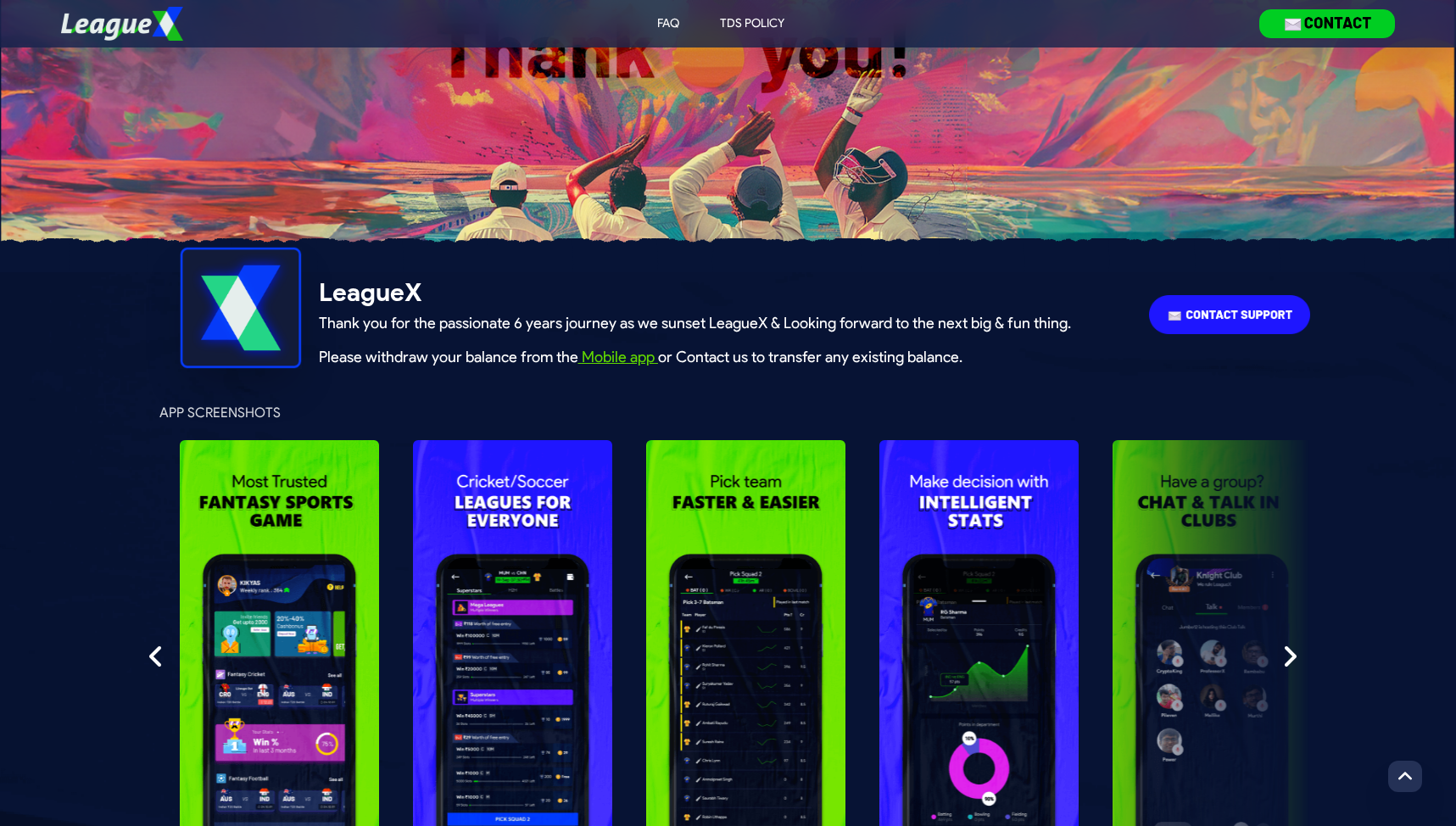
scroll to position [383, 0]
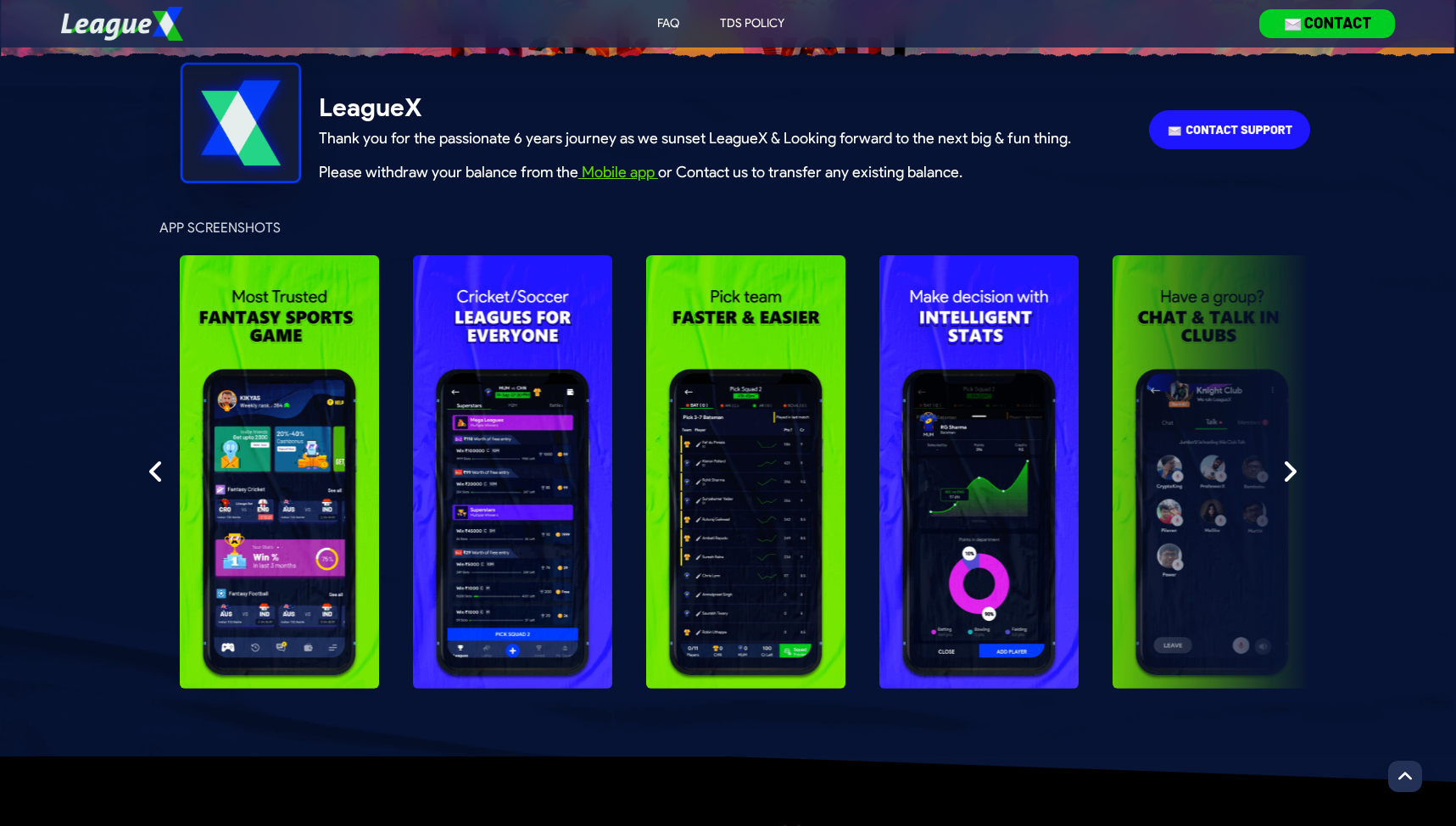
click at [296, 349] on img at bounding box center [280, 472] width 199 height 434
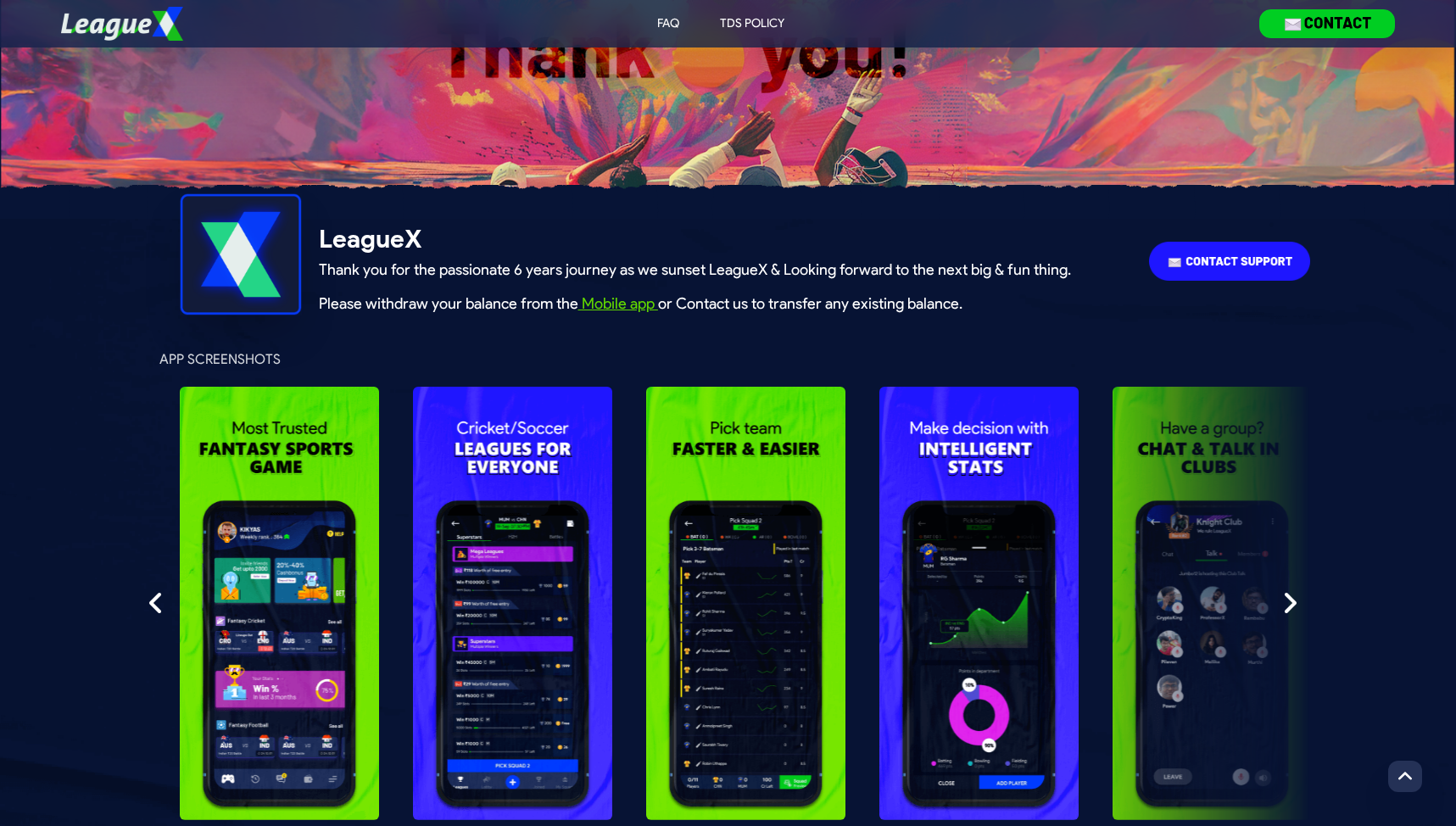
scroll to position [478, 0]
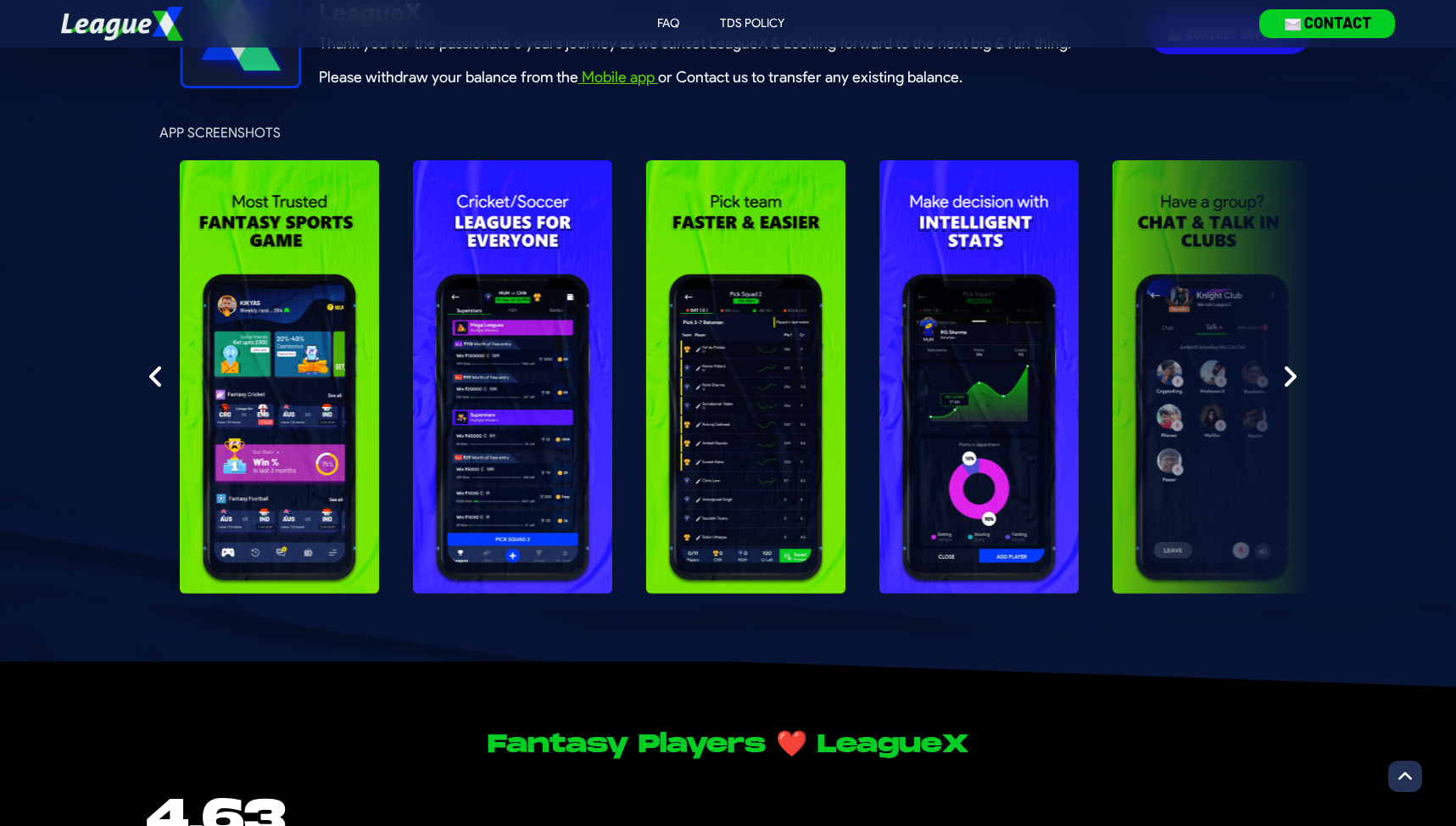
click at [513, 378] on img at bounding box center [513, 377] width 199 height 434
click at [744, 349] on img at bounding box center [746, 377] width 199 height 434
click at [1302, 381] on img at bounding box center [1213, 377] width 199 height 434
click at [1289, 378] on img at bounding box center [1290, 376] width 14 height 27
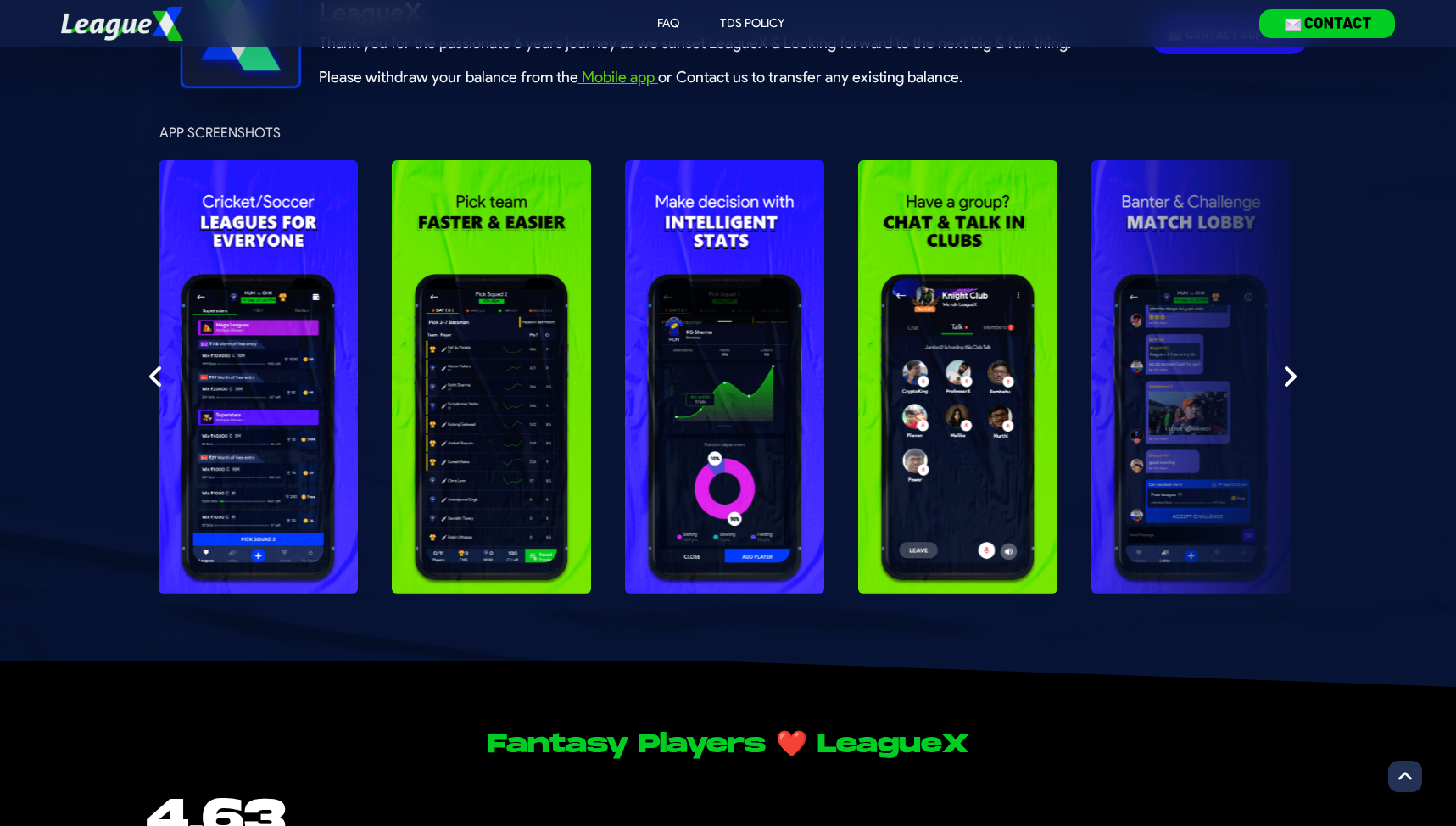
click at [1288, 355] on img at bounding box center [1191, 377] width 199 height 434
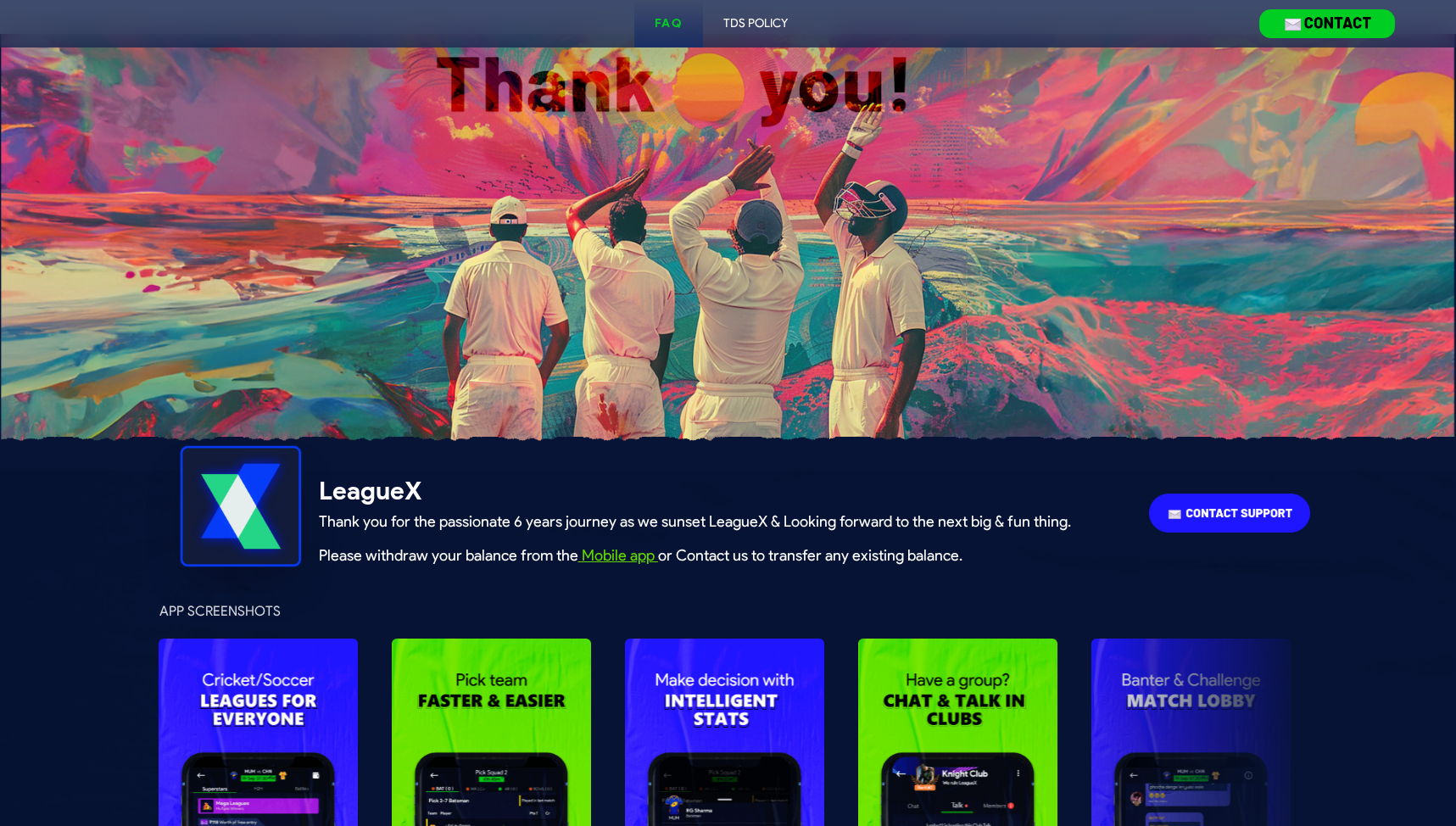
click at [673, 21] on div "FAQ" at bounding box center [668, 23] width 28 height 17
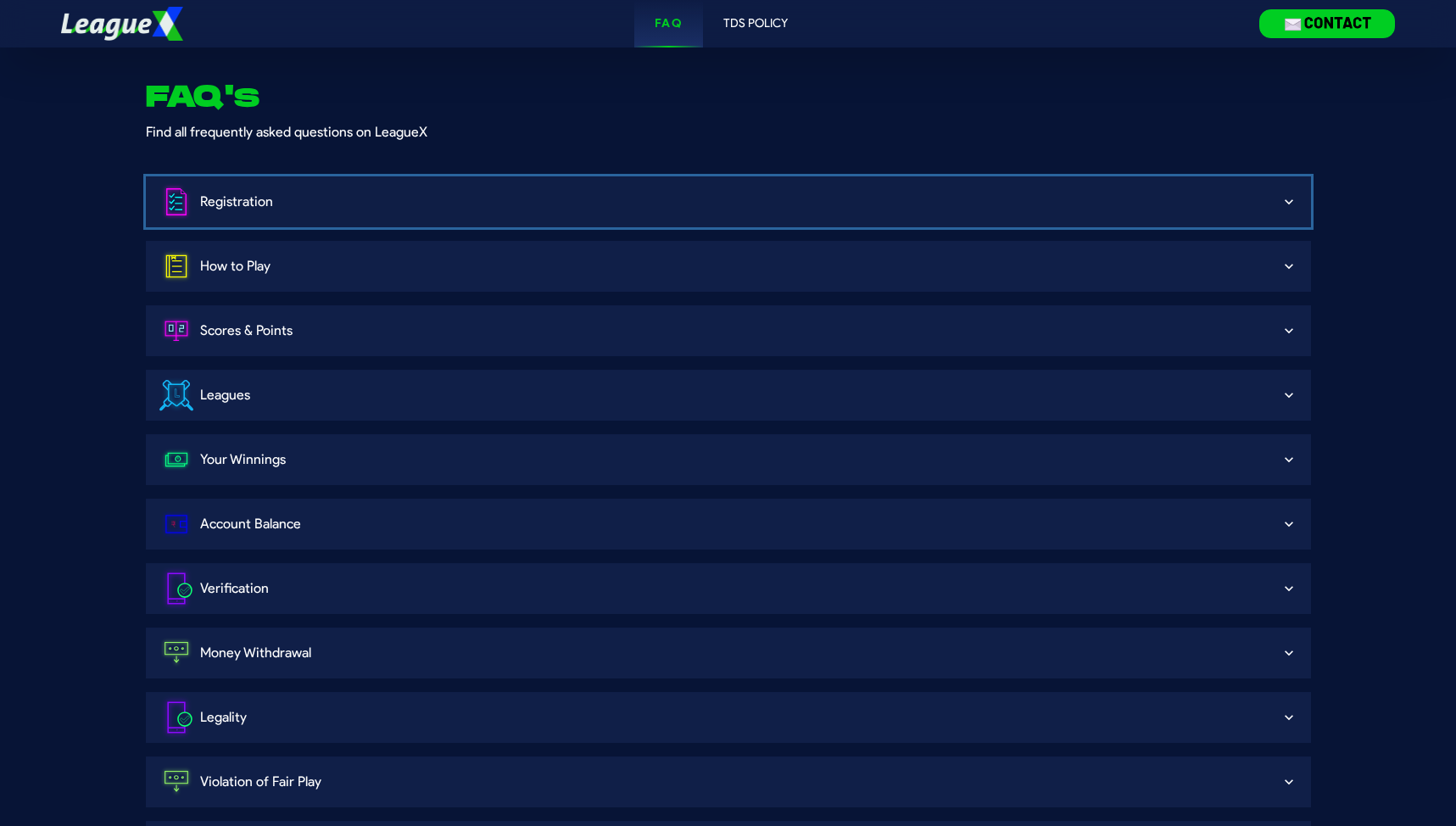
click at [438, 196] on div "Registration" at bounding box center [720, 202] width 1121 height 41
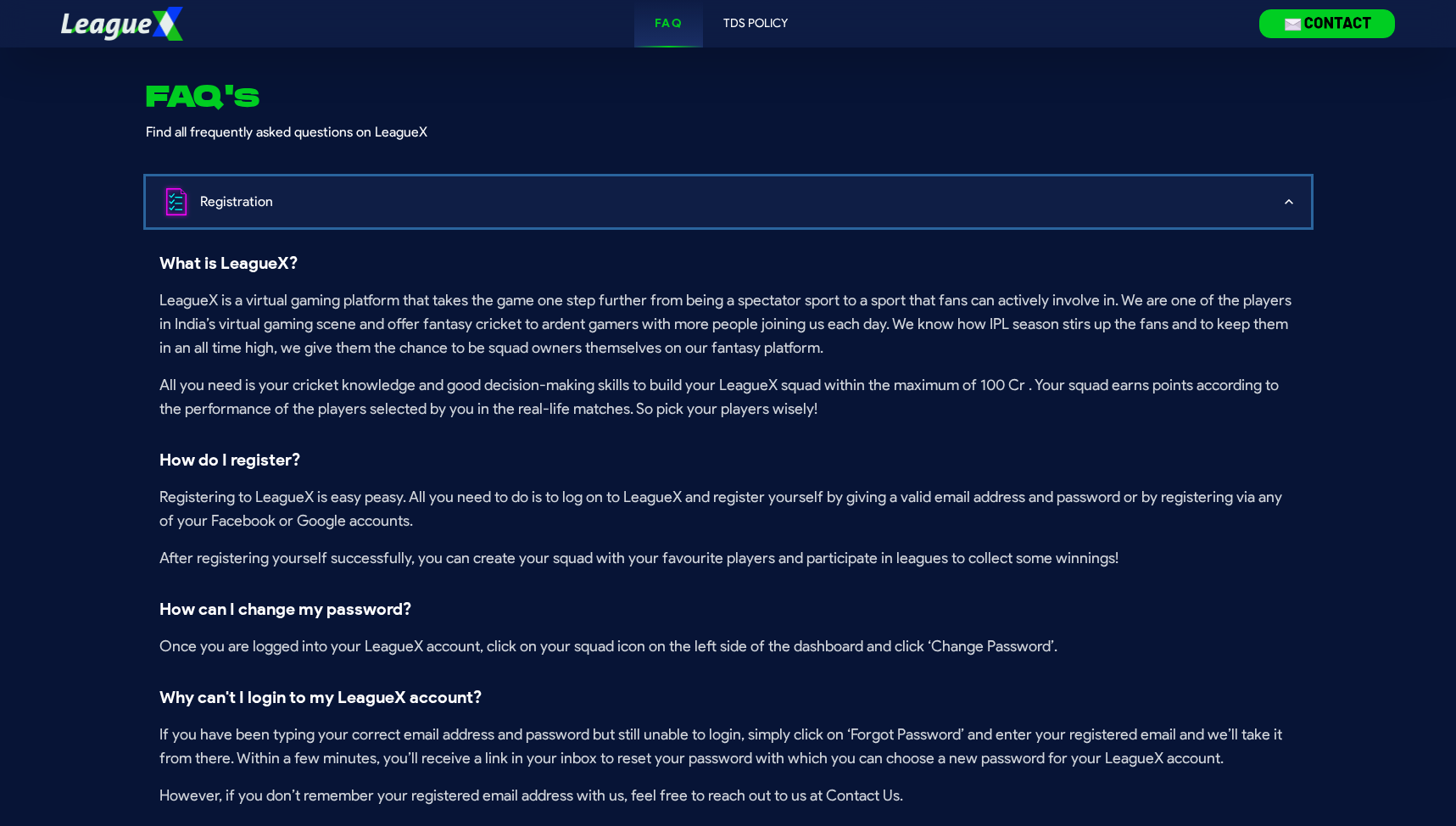
click at [438, 196] on div "Registration" at bounding box center [720, 202] width 1121 height 41
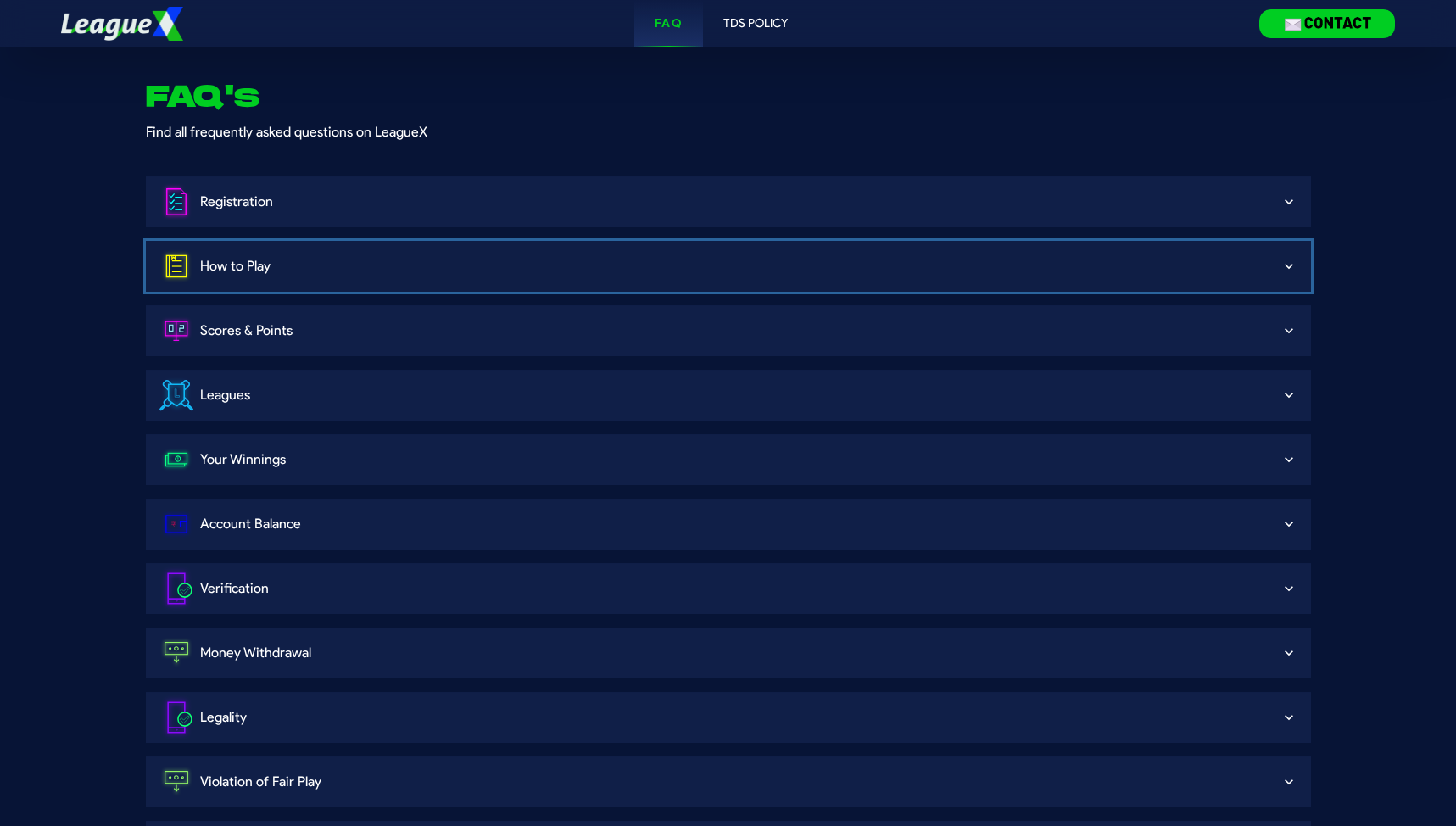
click at [365, 274] on div "How to Play" at bounding box center [720, 267] width 1121 height 36
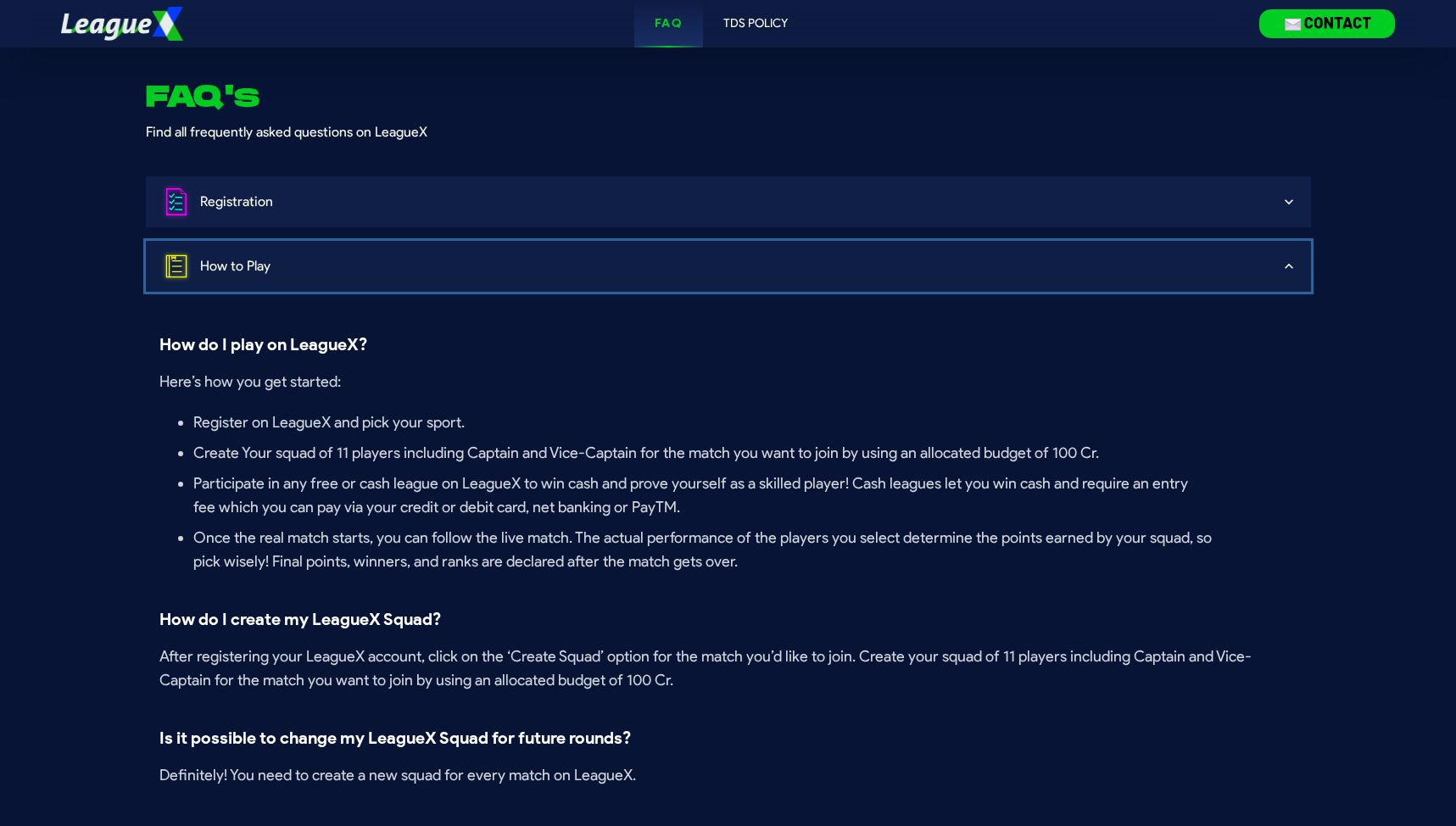
click at [365, 274] on div "How to Play" at bounding box center [720, 267] width 1121 height 36
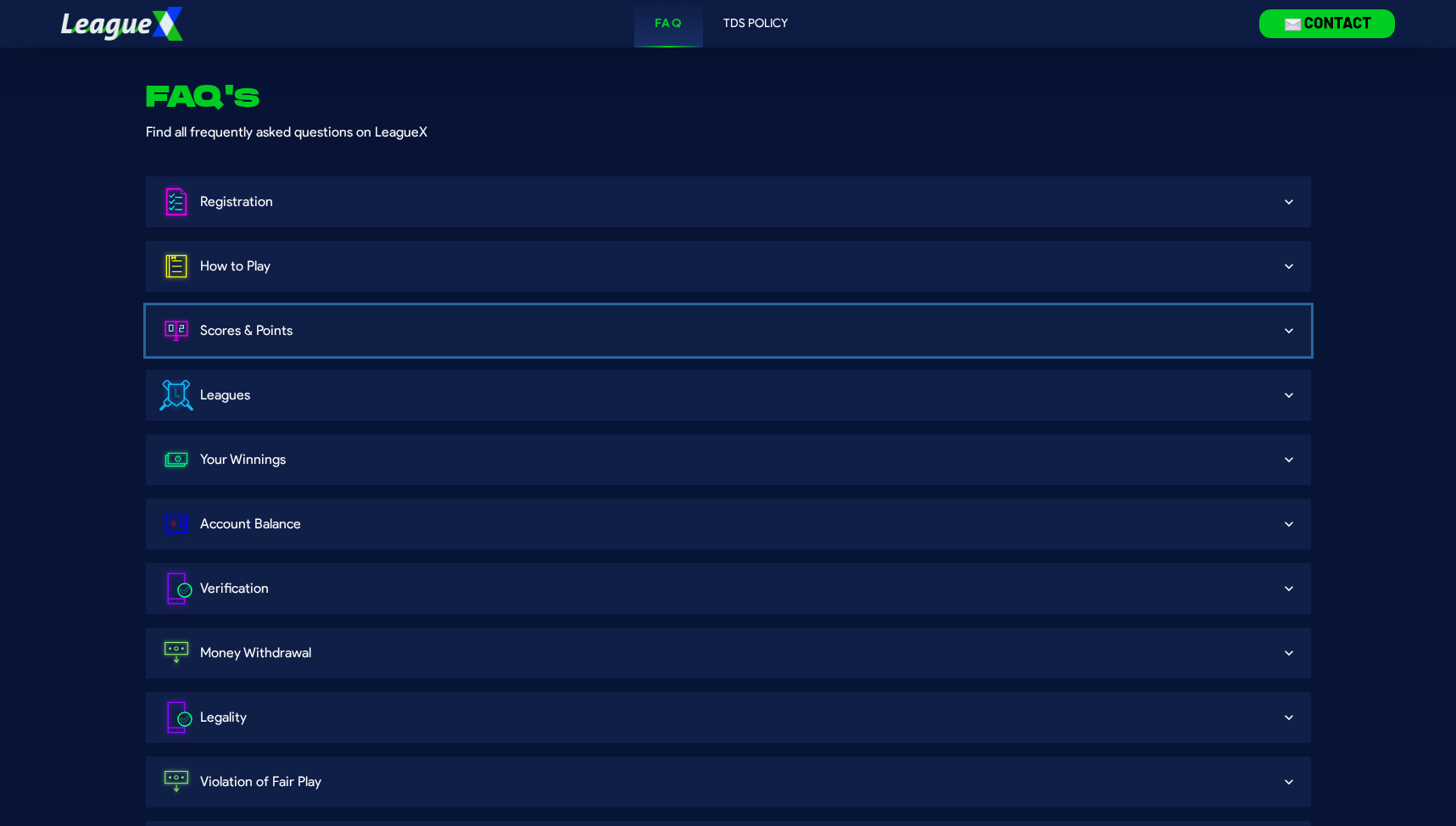
click at [370, 325] on div "Scores & Points" at bounding box center [720, 330] width 1121 height 31
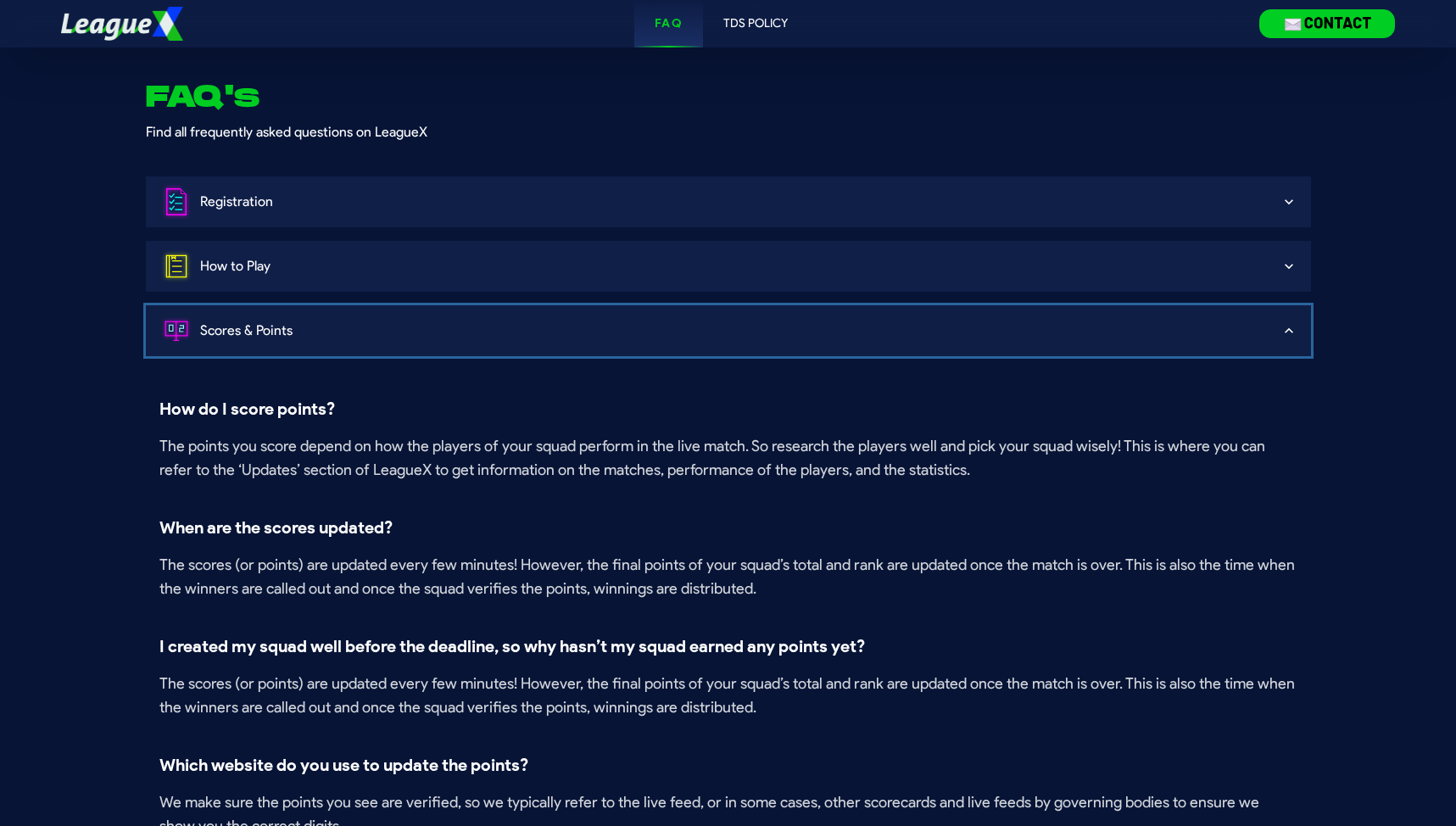
click at [370, 325] on div "Scores & Points" at bounding box center [720, 330] width 1121 height 31
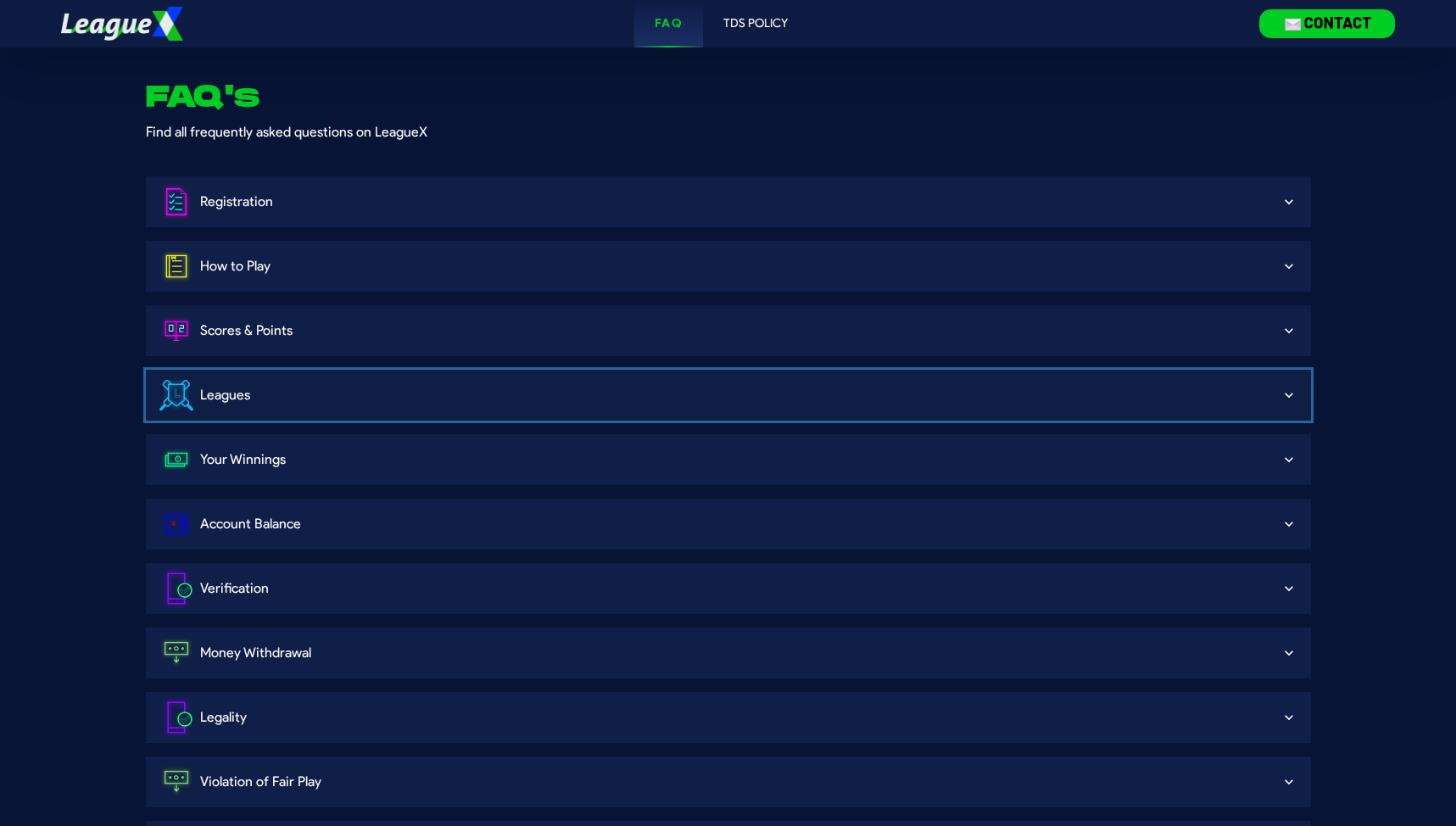
click at [364, 397] on div "Leagues" at bounding box center [720, 395] width 1121 height 39
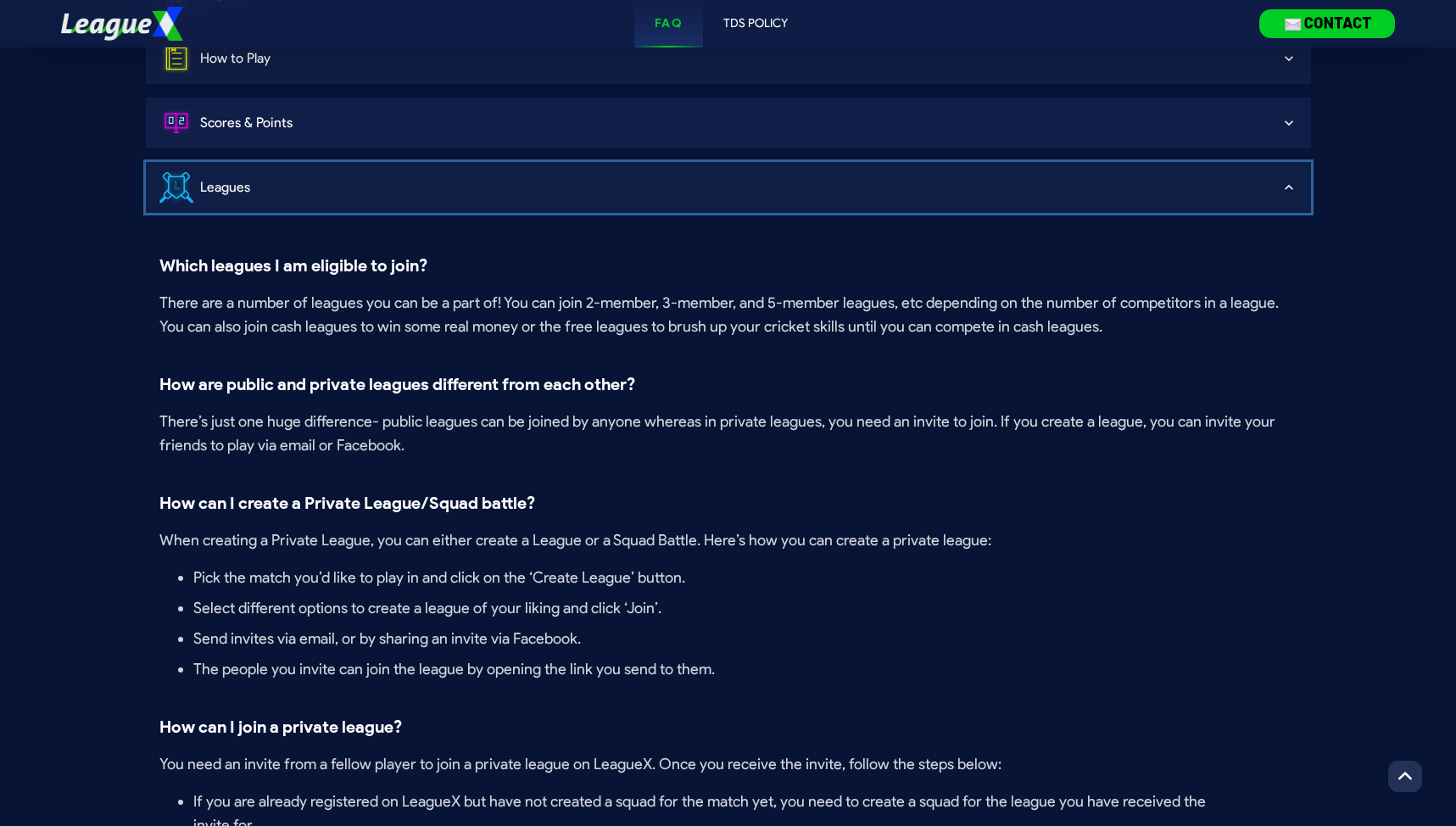
scroll to position [240, 0]
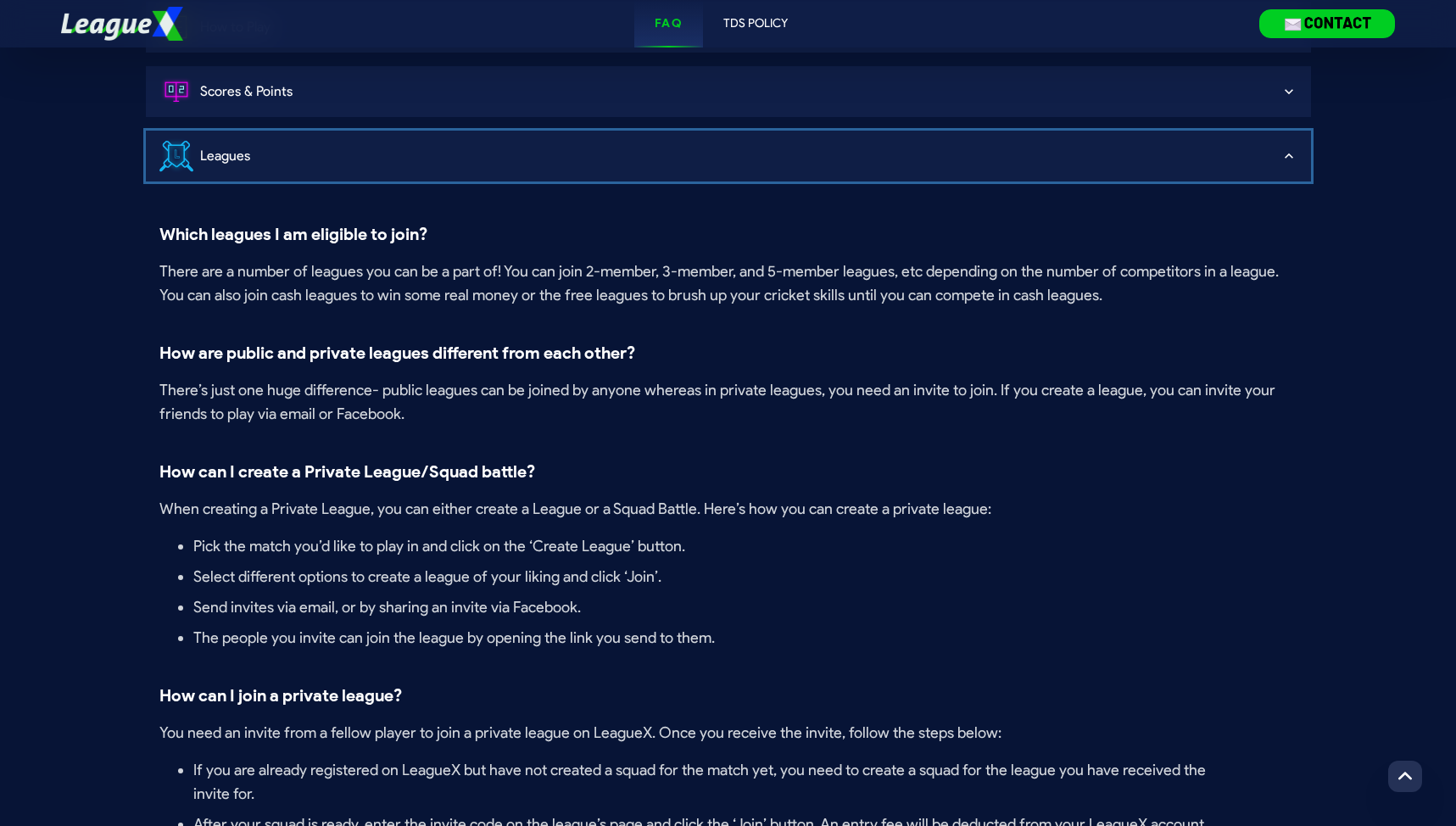
click at [408, 165] on div "Leagues" at bounding box center [720, 157] width 1121 height 39
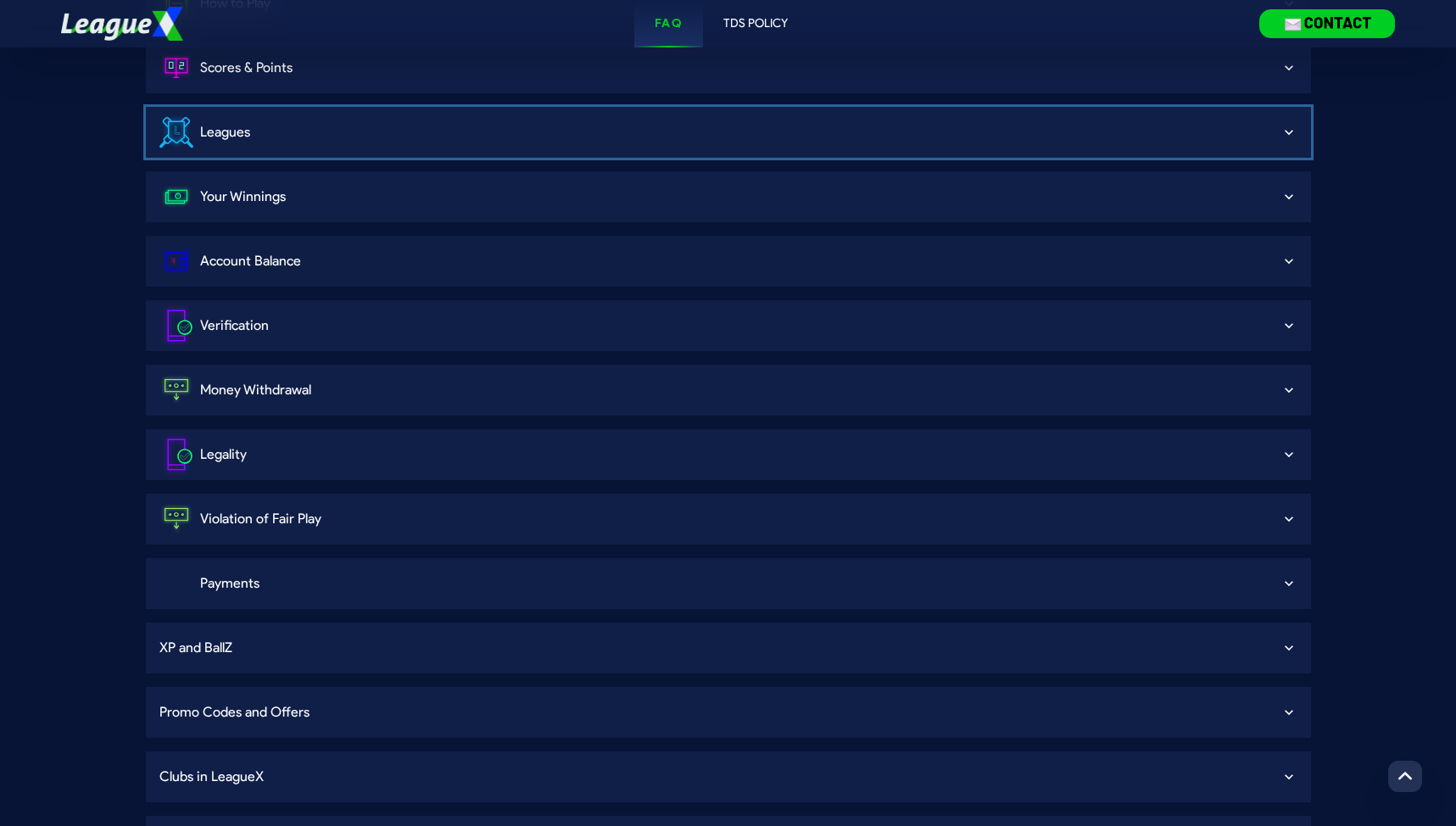
scroll to position [0, 0]
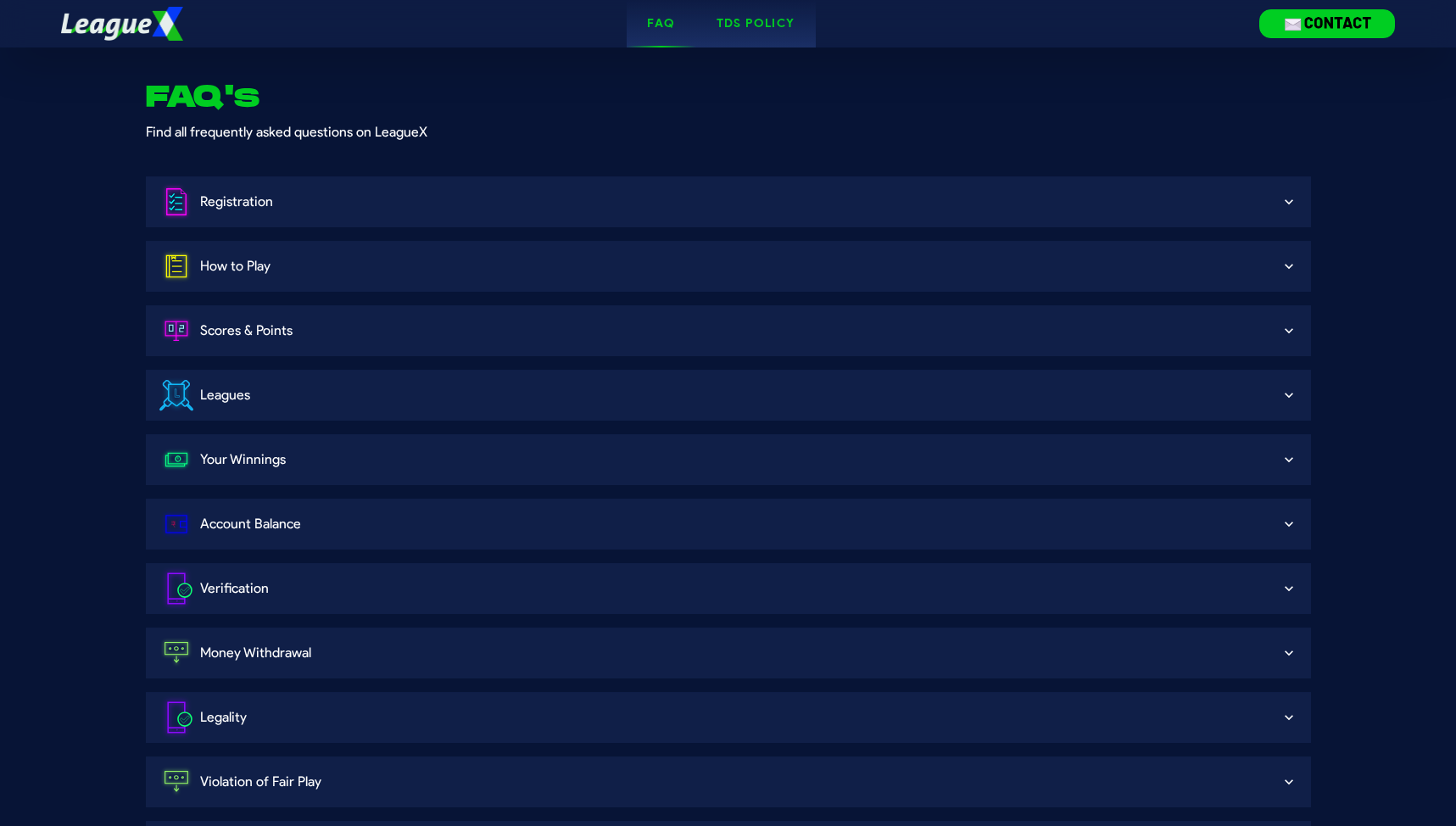
click at [775, 21] on div "TDS Policy" at bounding box center [756, 23] width 79 height 17
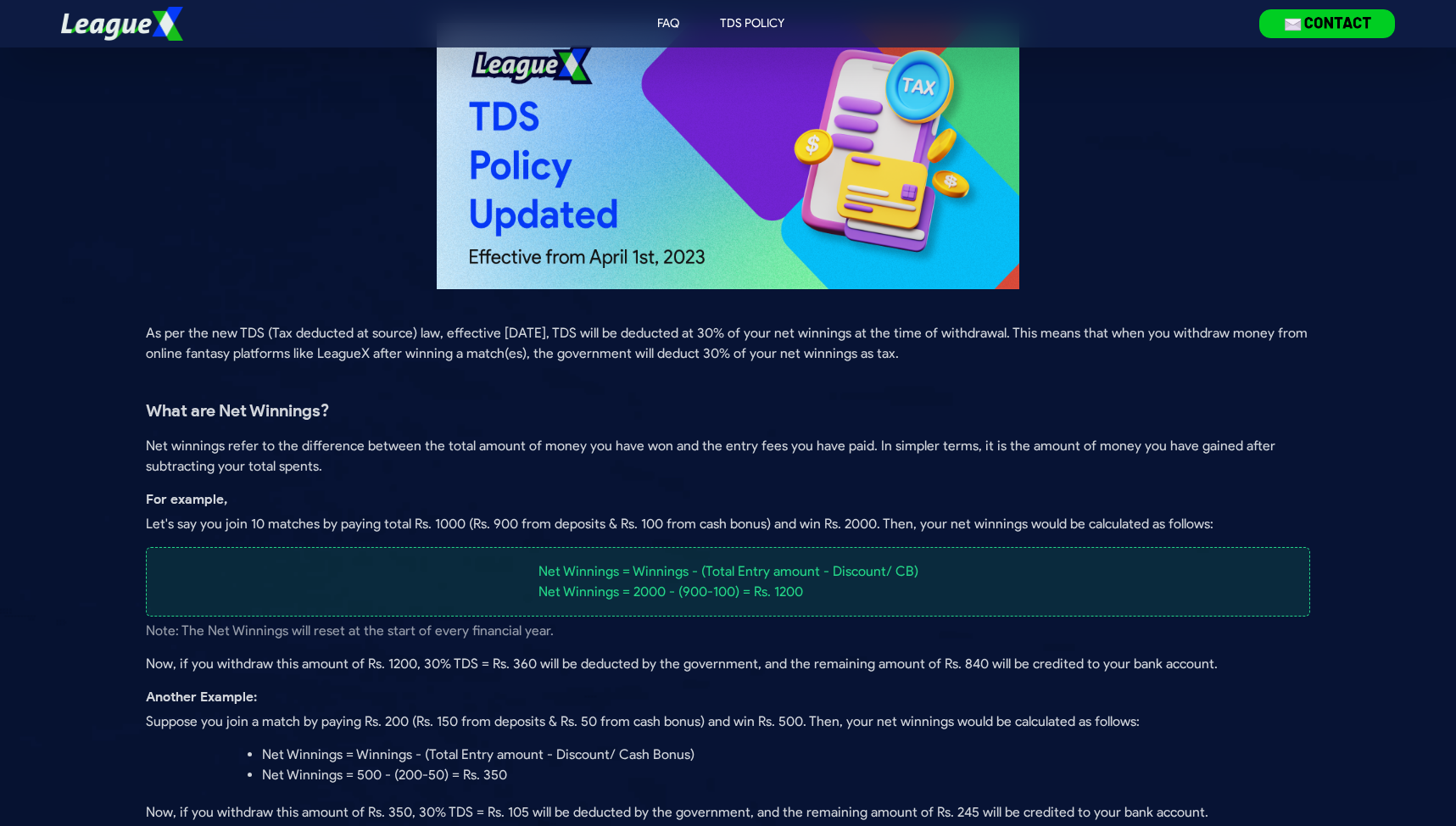
scroll to position [51, 0]
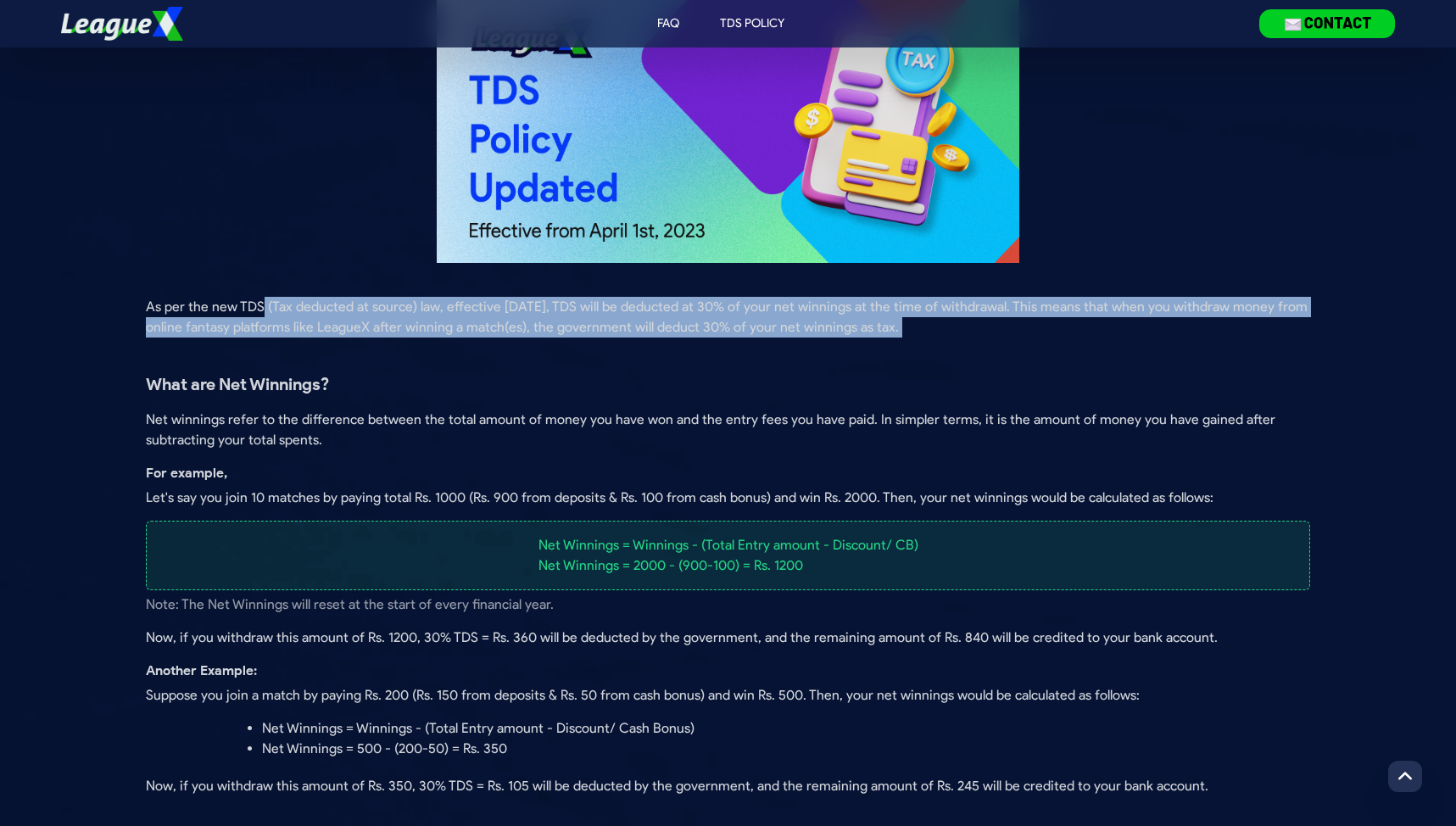
drag, startPoint x: 273, startPoint y: 299, endPoint x: 548, endPoint y: 344, distance: 278.7
drag, startPoint x: 540, startPoint y: 341, endPoint x: 433, endPoint y: 296, distance: 116.1
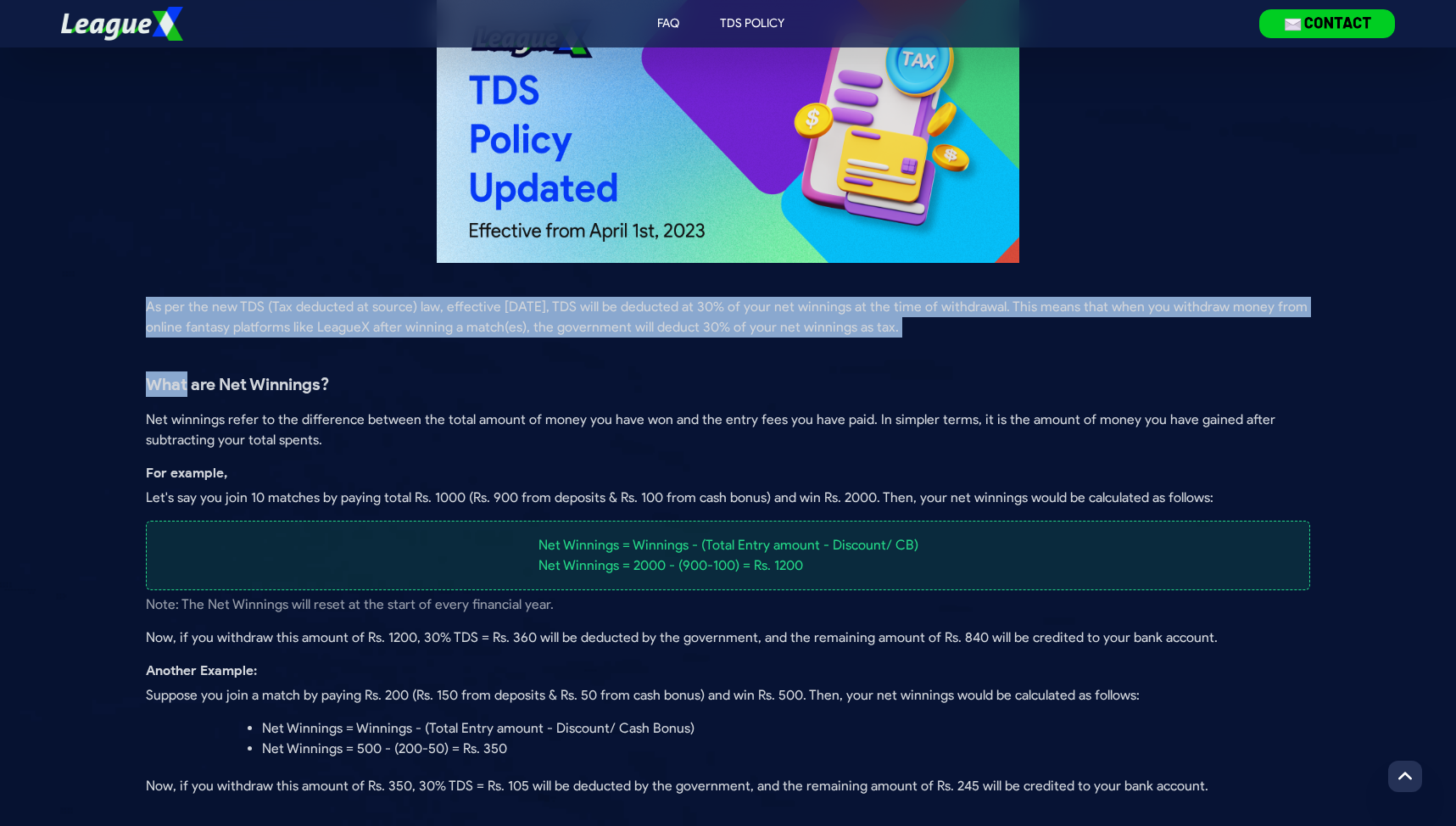
drag, startPoint x: 433, startPoint y: 296, endPoint x: 883, endPoint y: 336, distance: 451.8
click at [883, 336] on p "As per the new TDS (Tax deducted at source) law, effective [DATE], TDS will be …" at bounding box center [729, 317] width 1165 height 41
drag, startPoint x: 883, startPoint y: 336, endPoint x: 344, endPoint y: 296, distance: 540.5
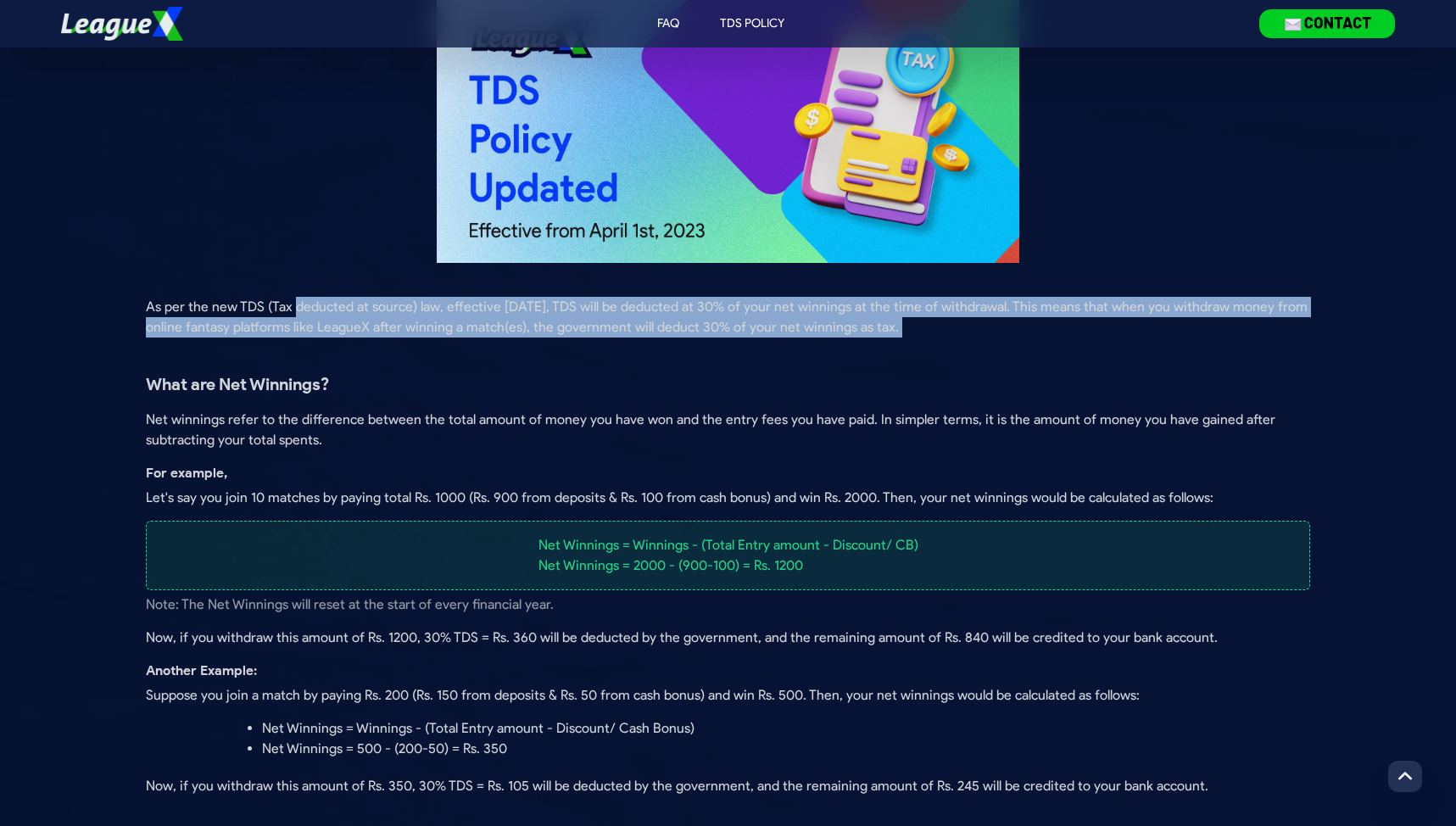
click at [344, 296] on p "As per the new TDS (Tax deducted at source) law, effective [DATE], TDS will be …" at bounding box center [729, 317] width 1165 height 41
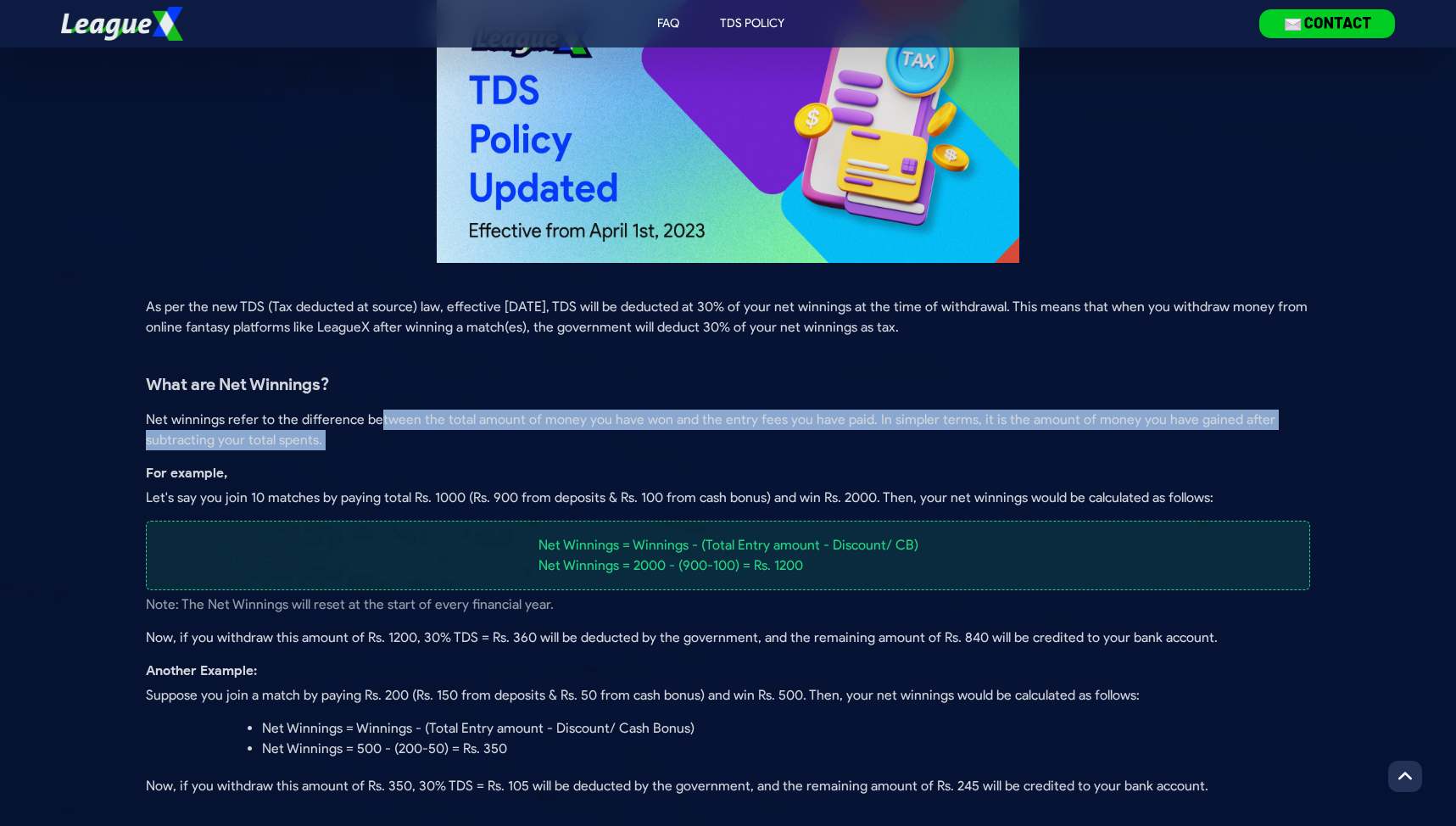
click at [428, 451] on div "What are Net Winnings? Net winnings refer to the difference between the total a…" at bounding box center [729, 440] width 1165 height 137
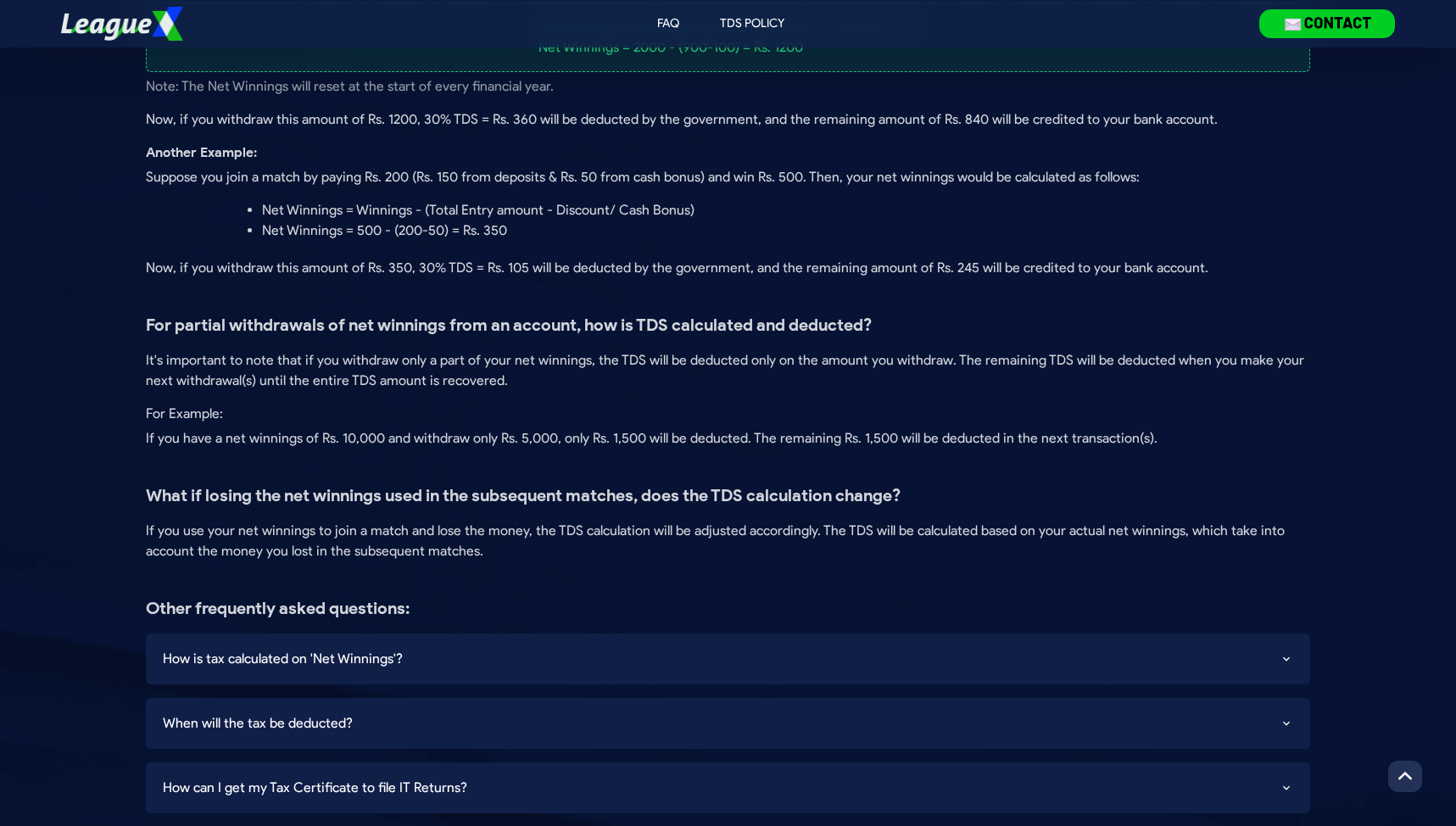
scroll to position [0, 0]
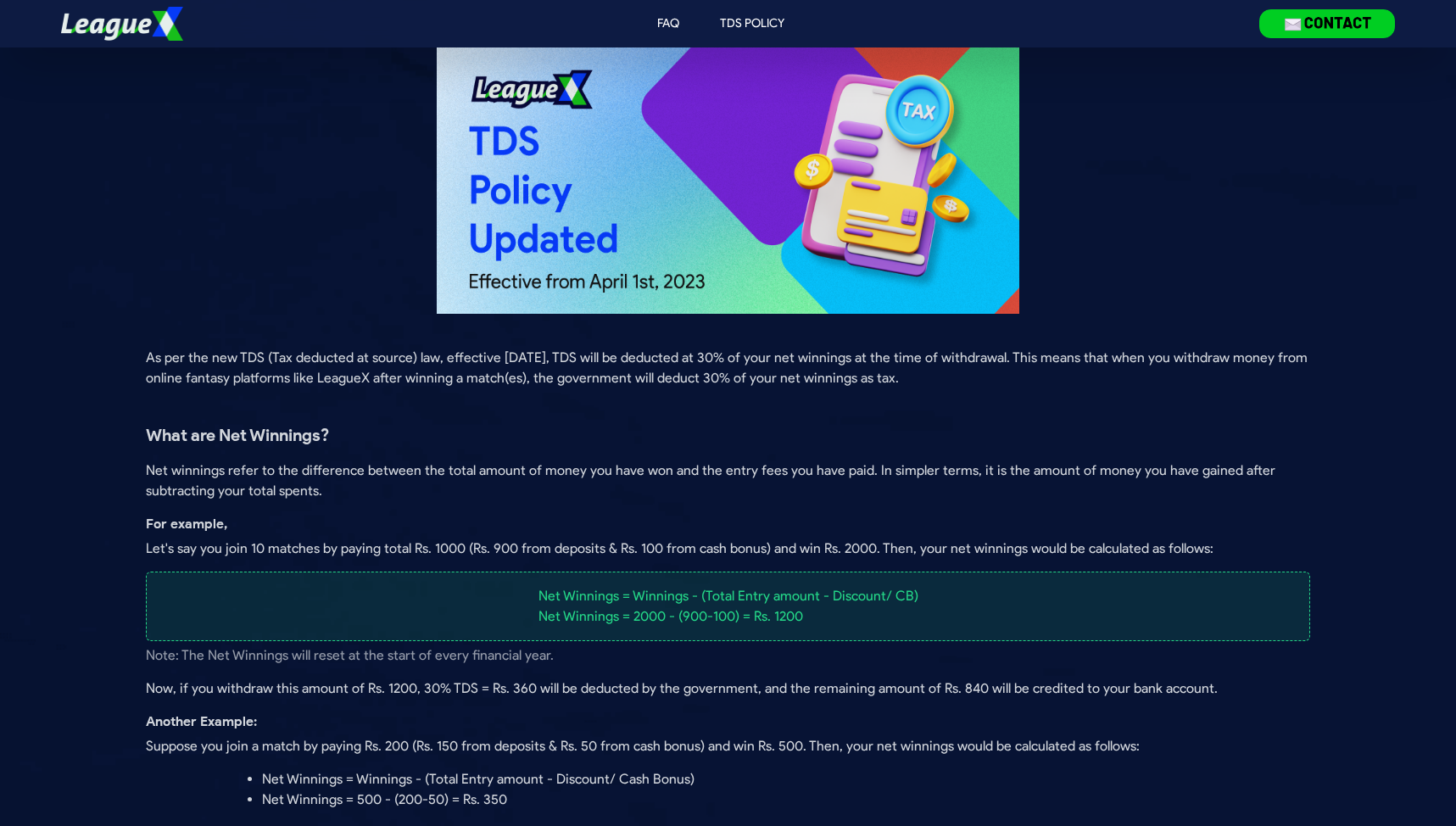
click at [138, 39] on img at bounding box center [122, 23] width 122 height 122
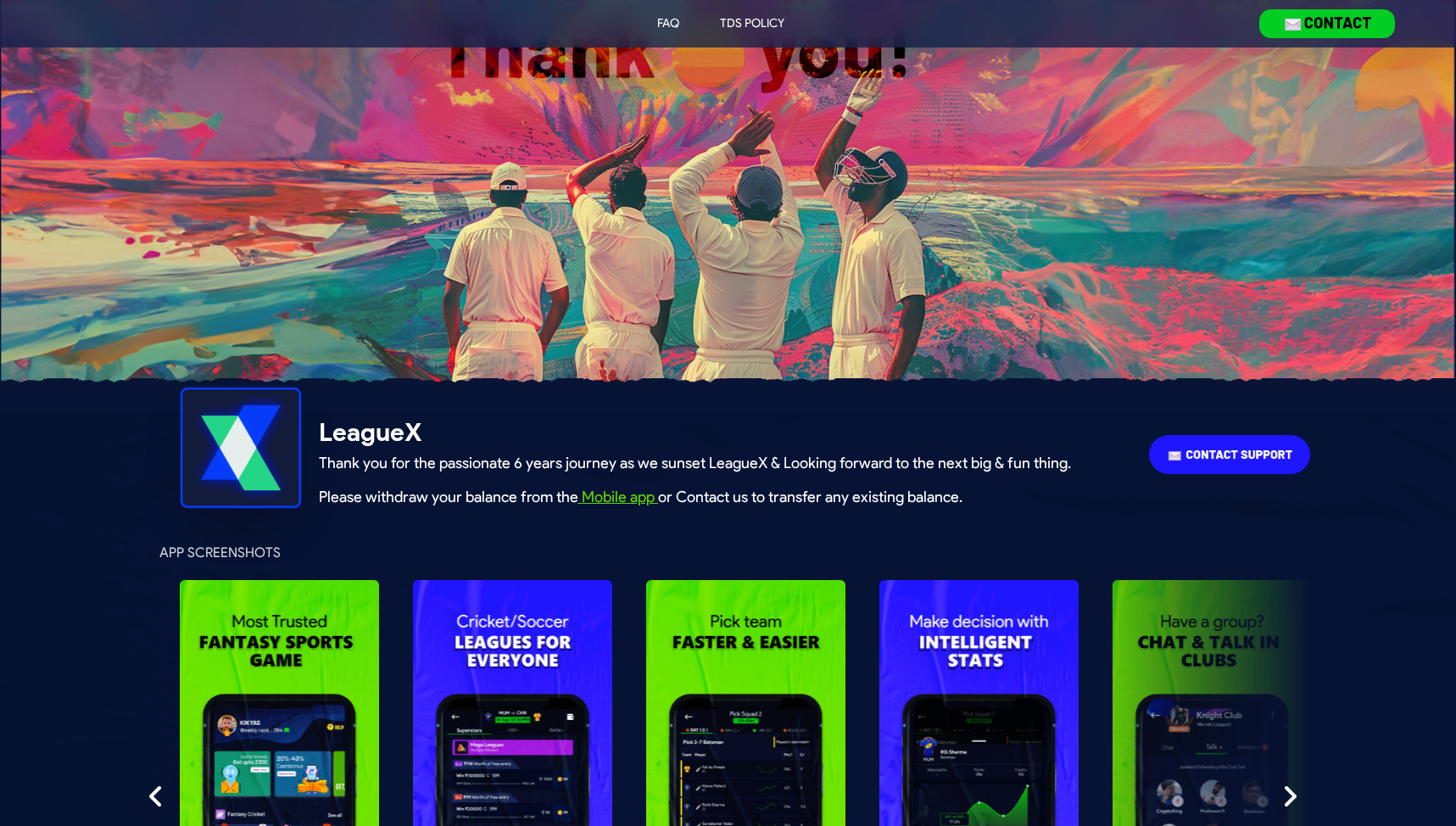
scroll to position [125, 0]
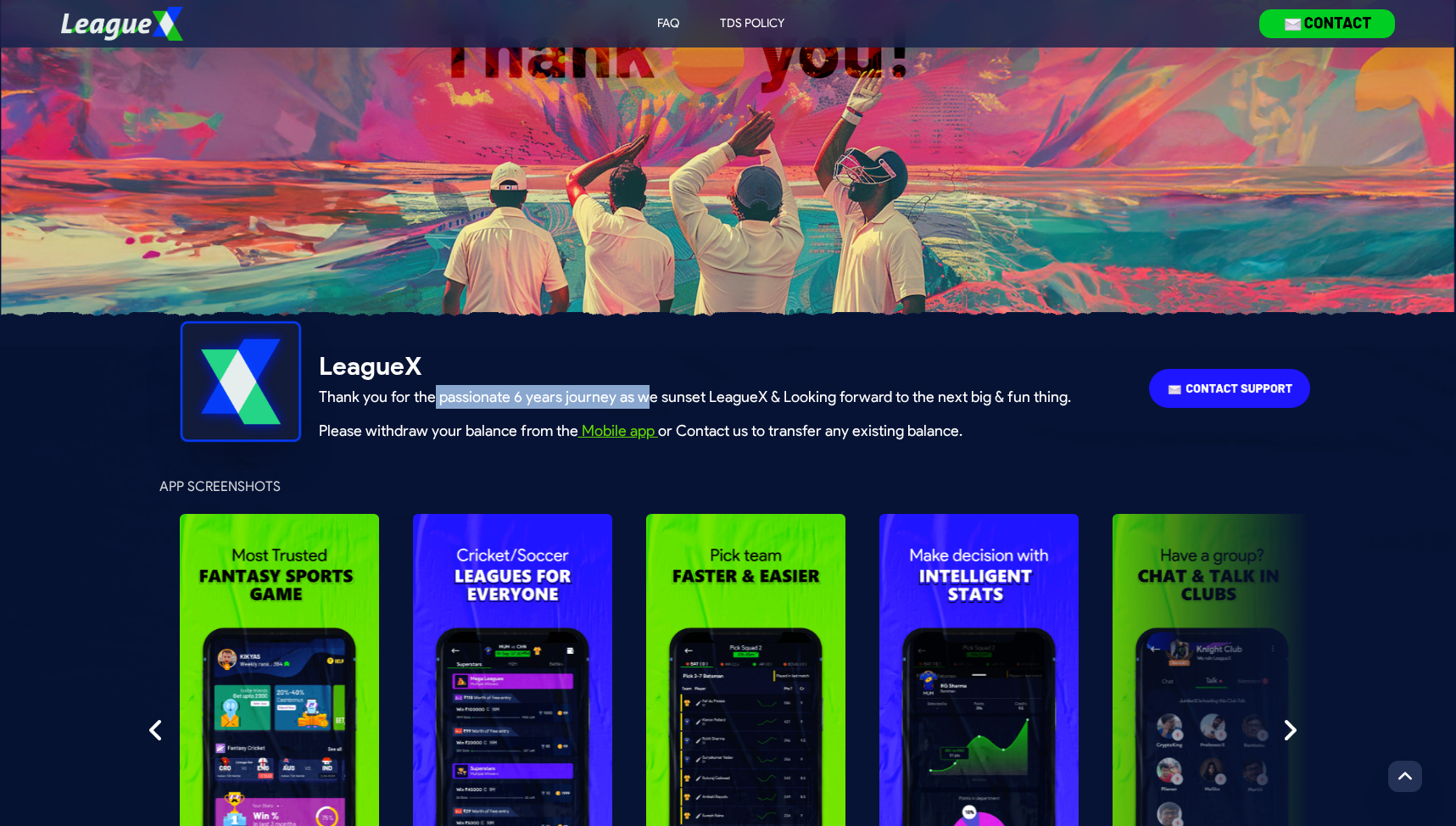
drag, startPoint x: 434, startPoint y: 395, endPoint x: 644, endPoint y: 403, distance: 210.2
click at [644, 403] on p "Thank you for the passionate 6 years journey as we sunset LeagueX & Looking for…" at bounding box center [694, 396] width 752 height 23
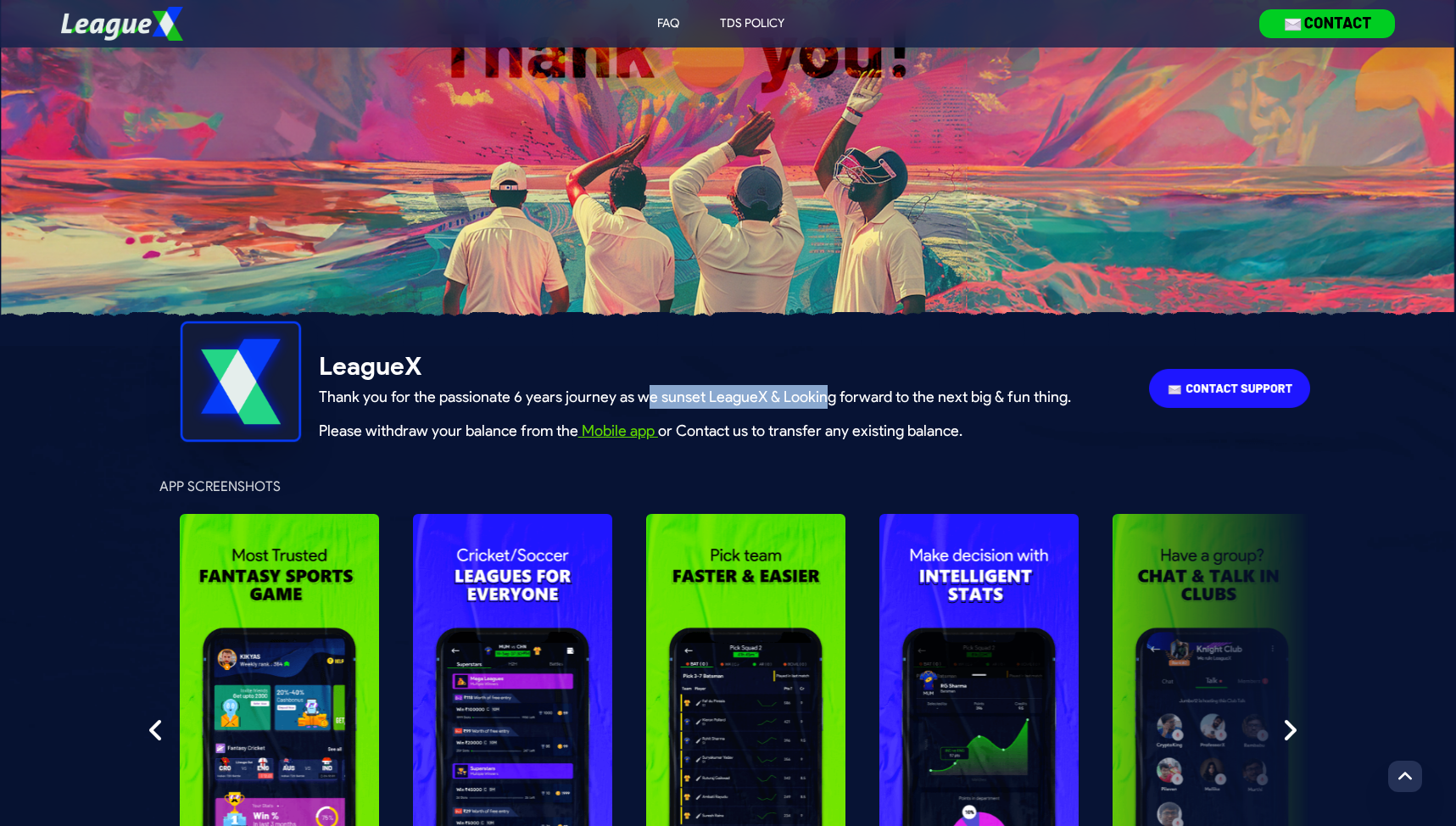
drag, startPoint x: 650, startPoint y: 403, endPoint x: 841, endPoint y: 403, distance: 191.0
click at [841, 403] on p "Thank you for the passionate 6 years journey as we sunset LeagueX & Looking for…" at bounding box center [694, 396] width 752 height 23
drag, startPoint x: 841, startPoint y: 403, endPoint x: 613, endPoint y: 403, distance: 228.0
click at [613, 403] on p "Thank you for the passionate 6 years journey as we sunset LeagueX & Looking for…" at bounding box center [694, 396] width 752 height 23
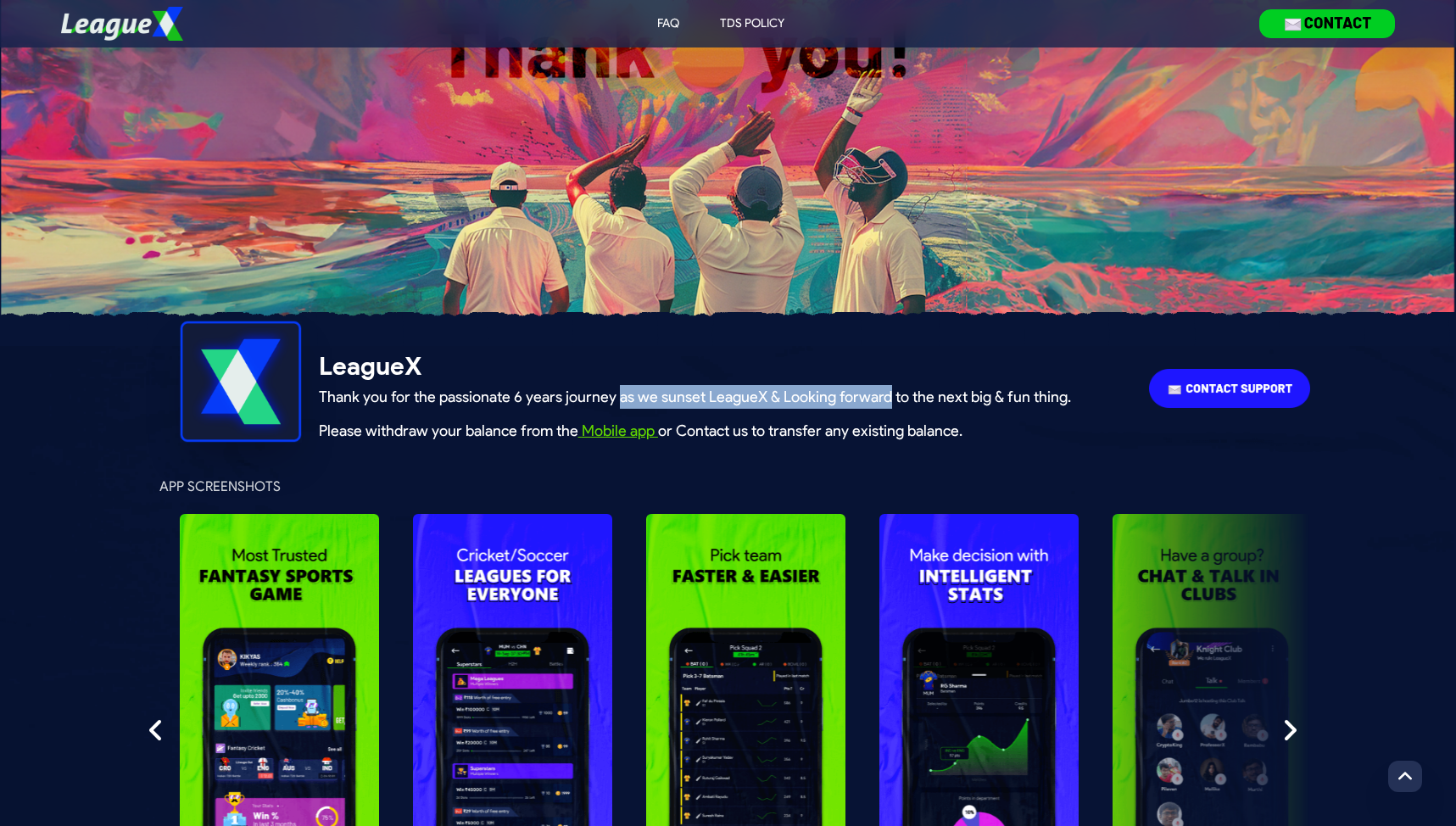
click at [613, 403] on p "Thank you for the passionate 6 years journey as we sunset LeagueX & Looking for…" at bounding box center [694, 396] width 752 height 23
drag, startPoint x: 597, startPoint y: 403, endPoint x: 1119, endPoint y: 410, distance: 522.0
click at [1119, 410] on div "LeagueX Thank you for the passionate 6 years journey as we sunset LeagueX & Loo…" at bounding box center [648, 381] width 970 height 122
drag, startPoint x: 999, startPoint y: 404, endPoint x: 638, endPoint y: 392, distance: 361.2
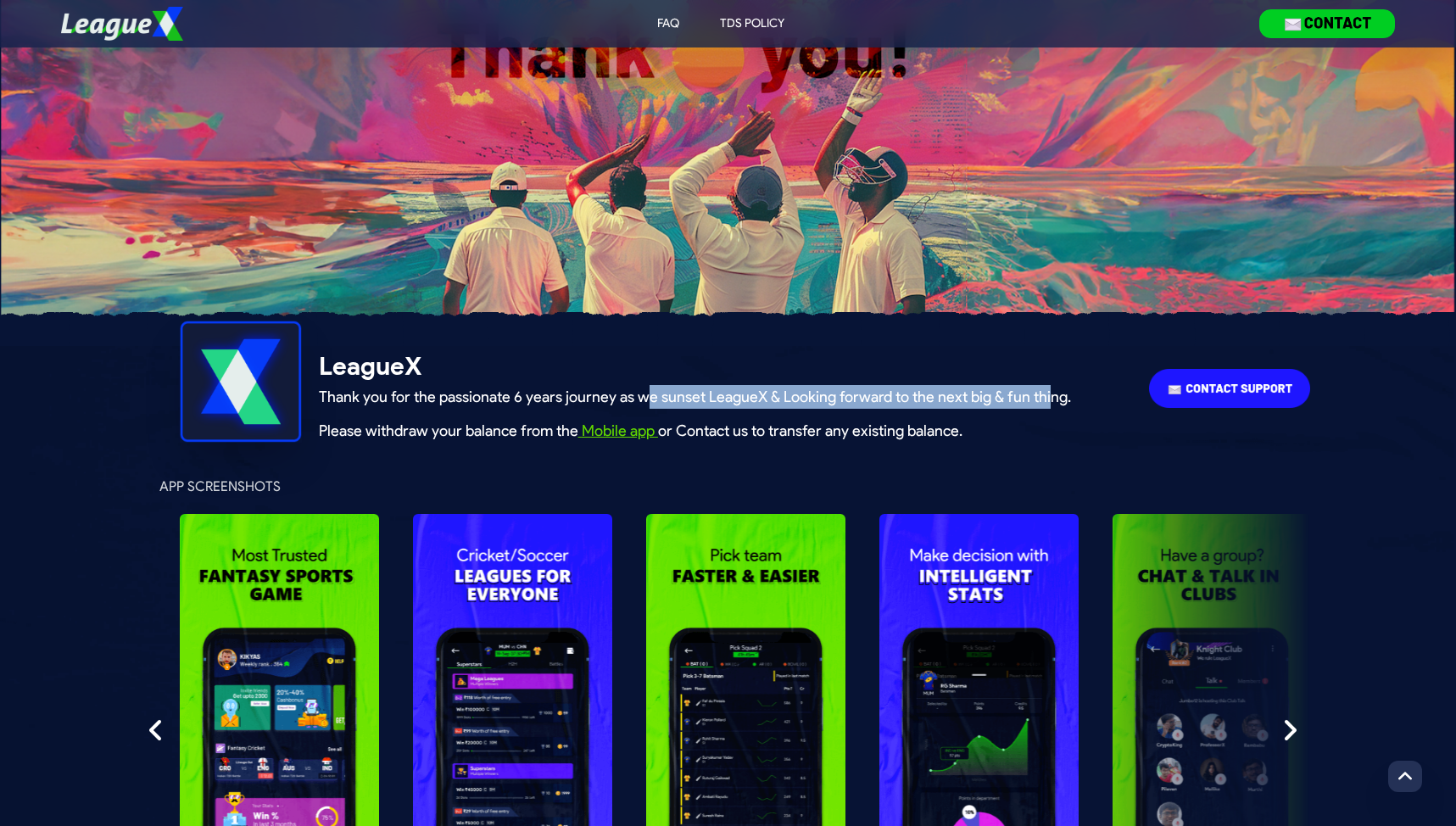
click at [638, 392] on p "Thank you for the passionate 6 years journey as we sunset LeagueX & Looking for…" at bounding box center [694, 396] width 752 height 23
drag, startPoint x: 814, startPoint y: 410, endPoint x: 1080, endPoint y: 418, distance: 266.1
click at [1080, 418] on div "LeagueX Thank you for the passionate 6 years journey as we sunset LeagueX & Loo…" at bounding box center [648, 381] width 970 height 122
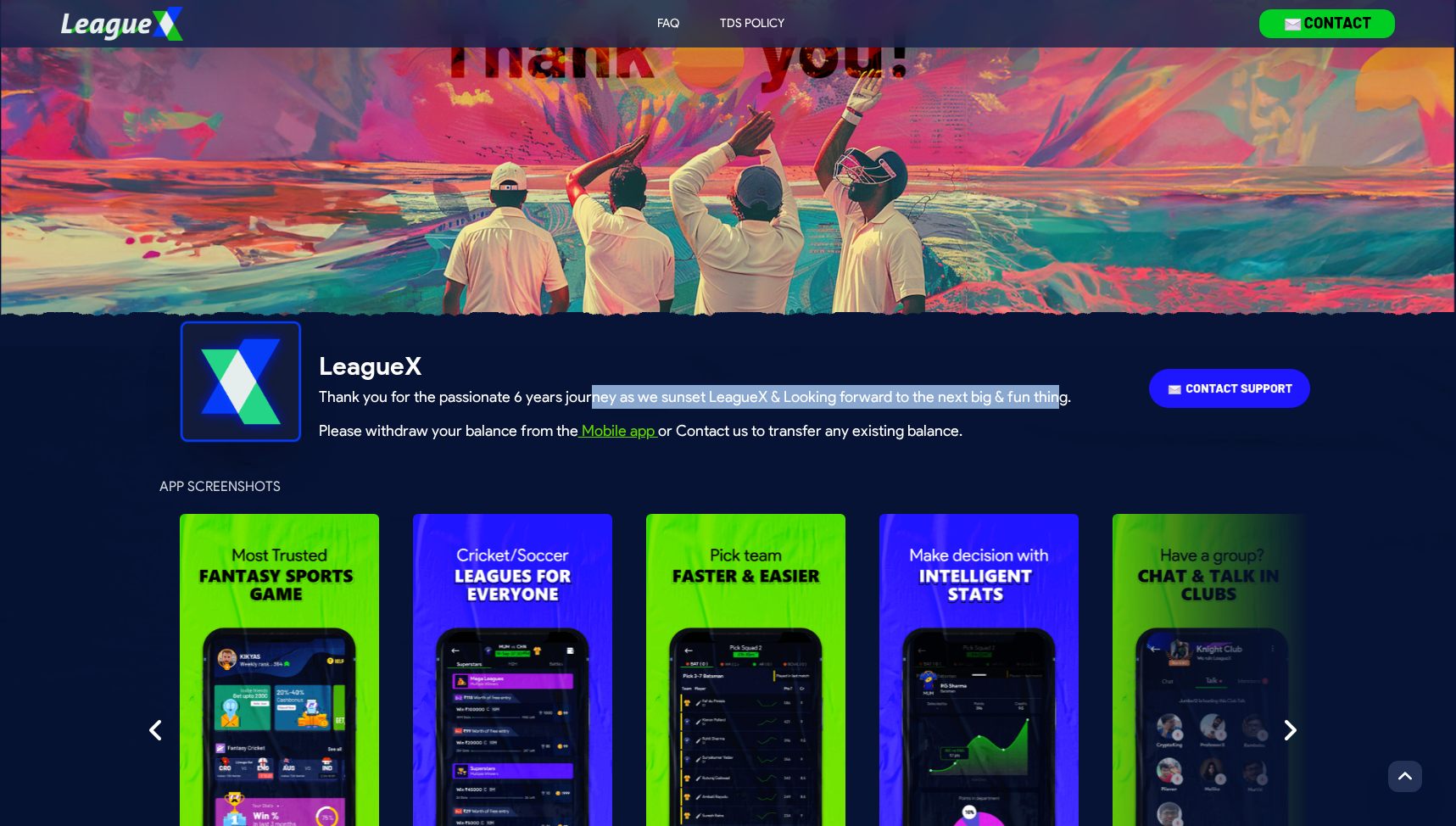
drag, startPoint x: 970, startPoint y: 401, endPoint x: 582, endPoint y: 399, distance: 388.0
click at [582, 399] on p "Thank you for the passionate 6 years journey as we sunset LeagueX & Looking for…" at bounding box center [694, 396] width 752 height 23
click at [581, 399] on p "Thank you for the passionate 6 years journey as we sunset LeagueX & Looking for…" at bounding box center [694, 396] width 752 height 23
drag, startPoint x: 556, startPoint y: 402, endPoint x: 1070, endPoint y: 402, distance: 514.0
click at [1070, 402] on div "LeagueX Thank you for the passionate 6 years journey as we sunset LeagueX & Loo…" at bounding box center [648, 381] width 970 height 122
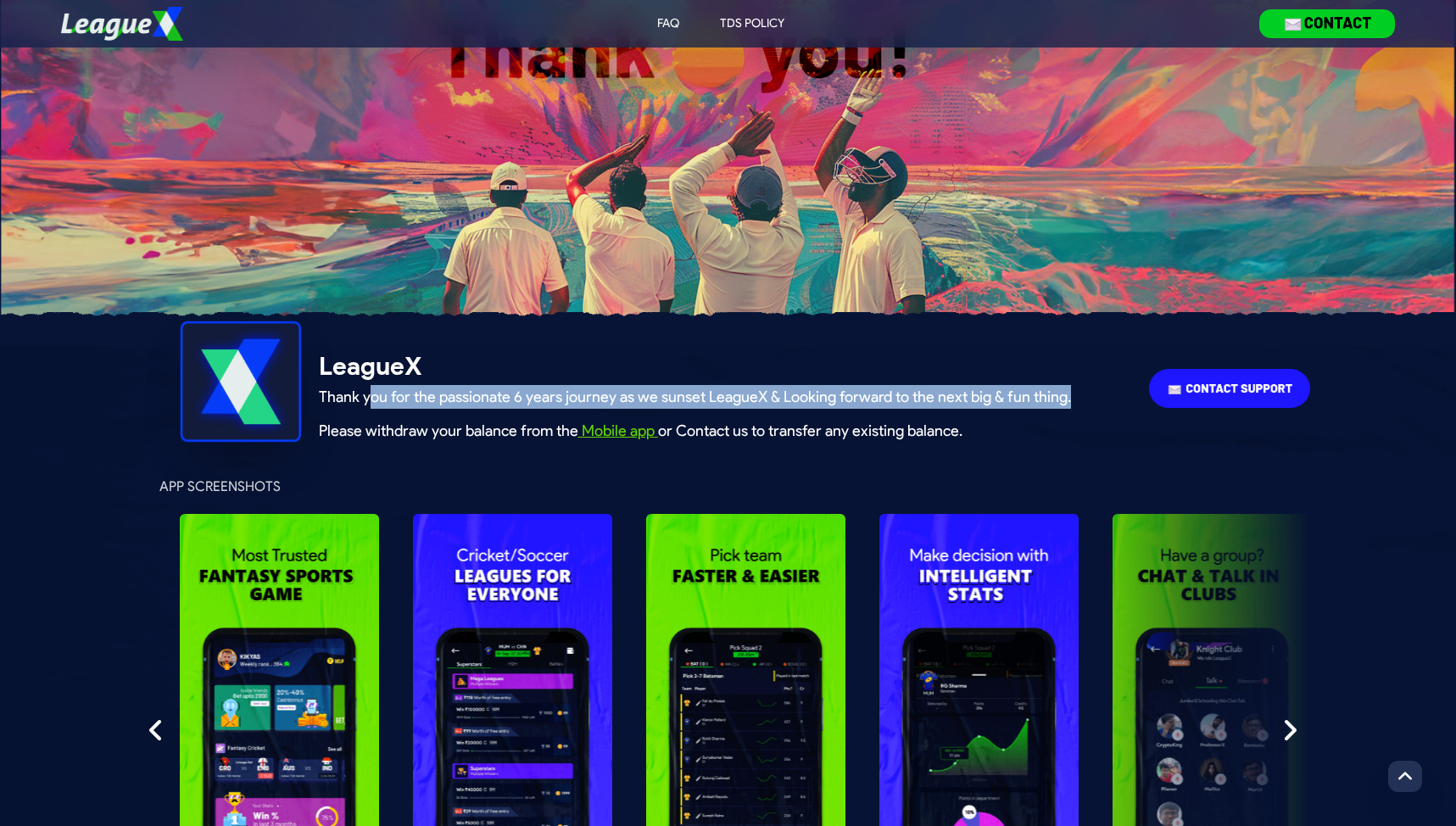
click at [1070, 402] on div "LeagueX Thank you for the passionate 6 years journey as we sunset LeagueX & Loo…" at bounding box center [648, 381] width 970 height 122
drag, startPoint x: 915, startPoint y: 392, endPoint x: 586, endPoint y: 379, distance: 329.3
click at [587, 379] on div "LeagueX Thank you for the passionate 6 years journey as we sunset LeagueX & Loo…" at bounding box center [648, 381] width 970 height 122
click at [586, 379] on h1 "LeagueX" at bounding box center [694, 366] width 752 height 31
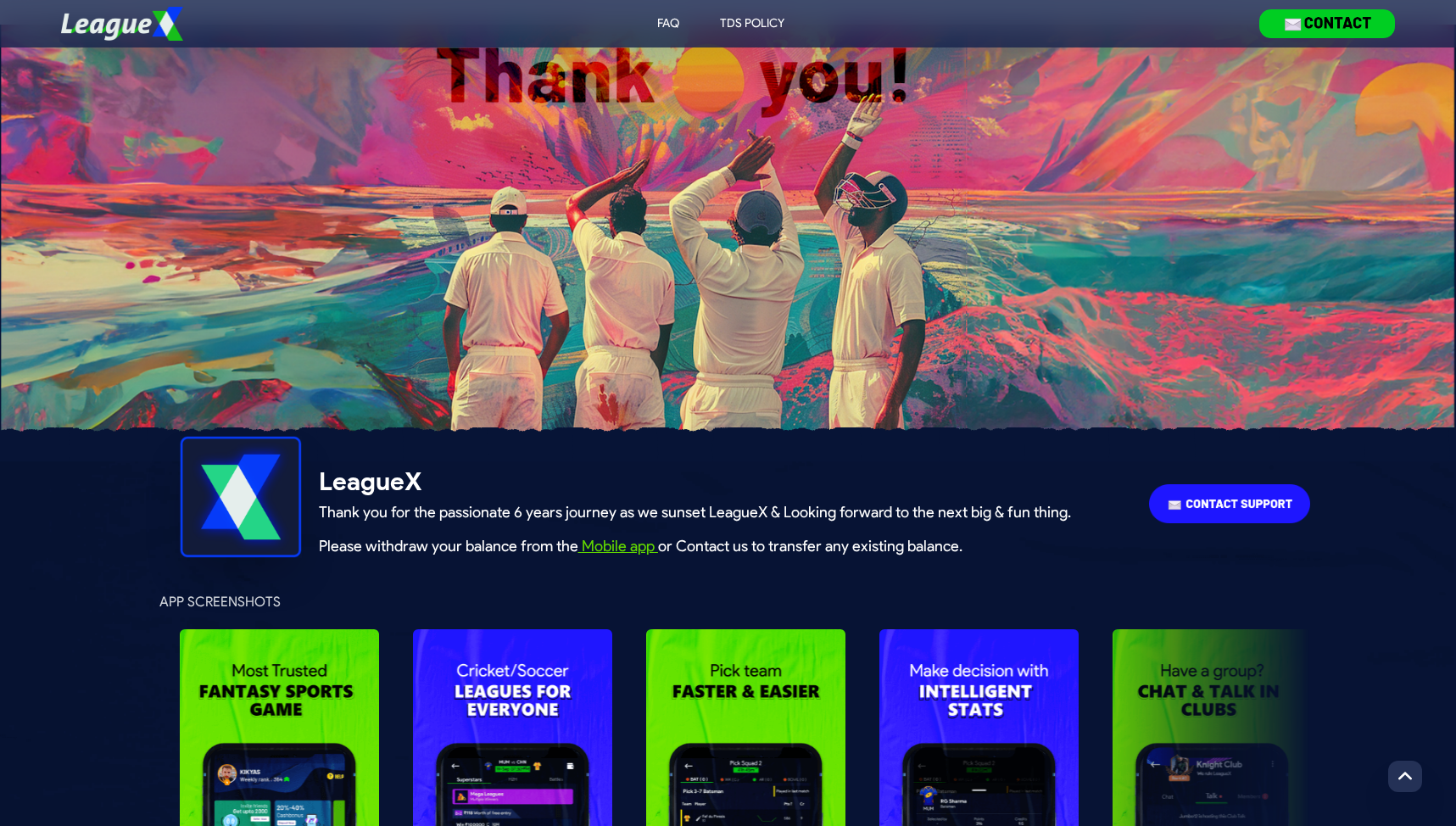
scroll to position [0, 0]
